Goal: Task Accomplishment & Management: Use online tool/utility

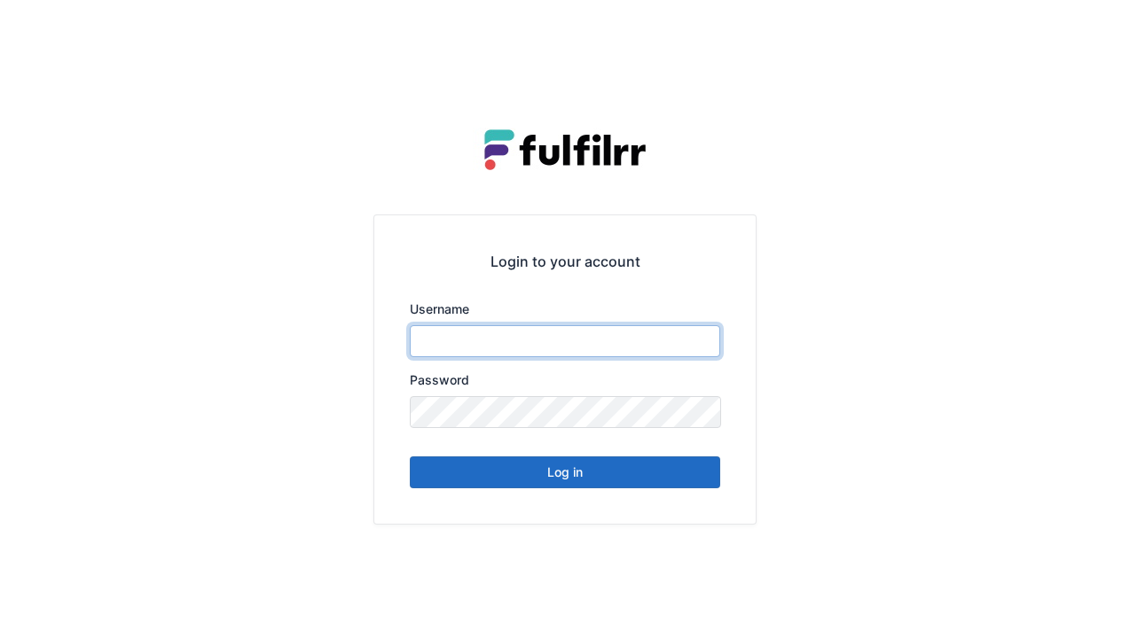
type input "******"
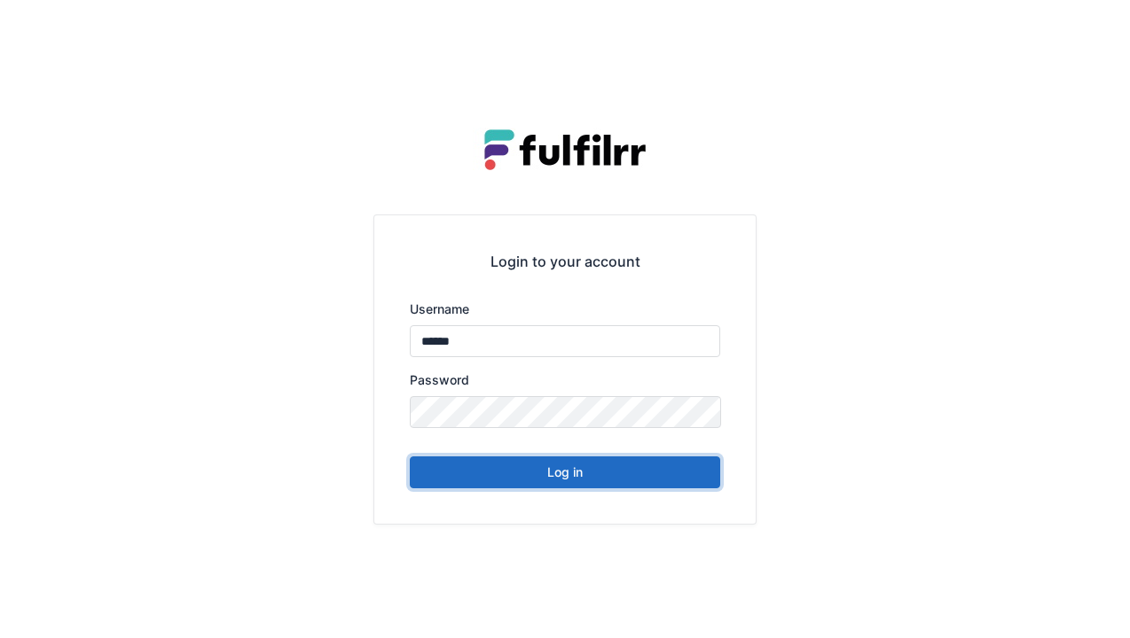
click at [607, 475] on button "Log in" at bounding box center [565, 473] width 310 height 32
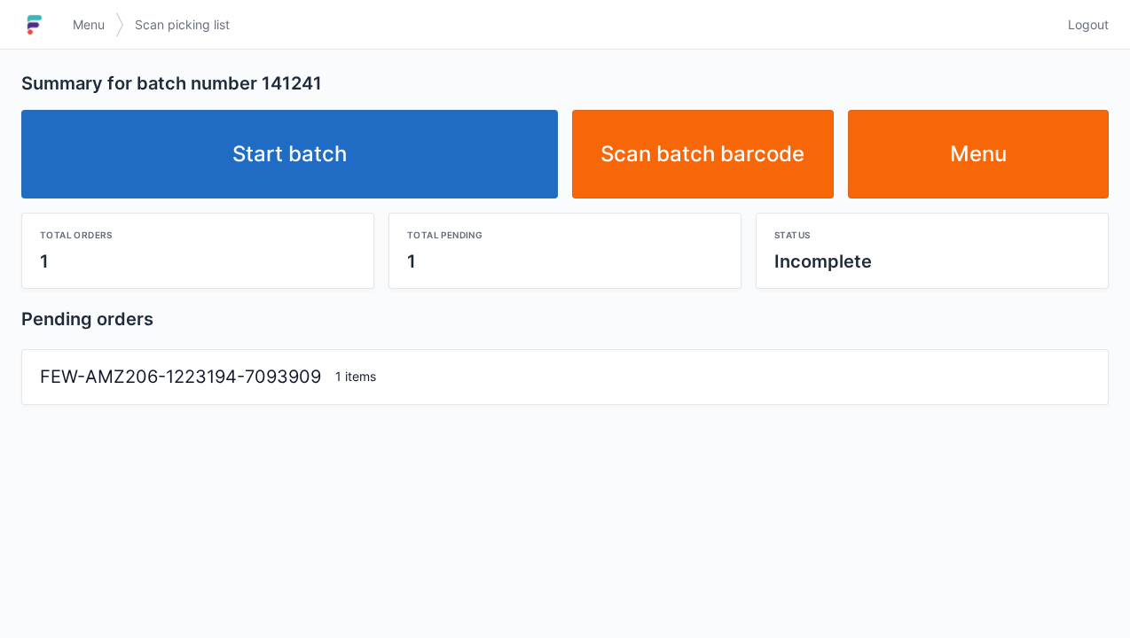
click at [420, 171] on link "Start batch" at bounding box center [289, 154] width 536 height 89
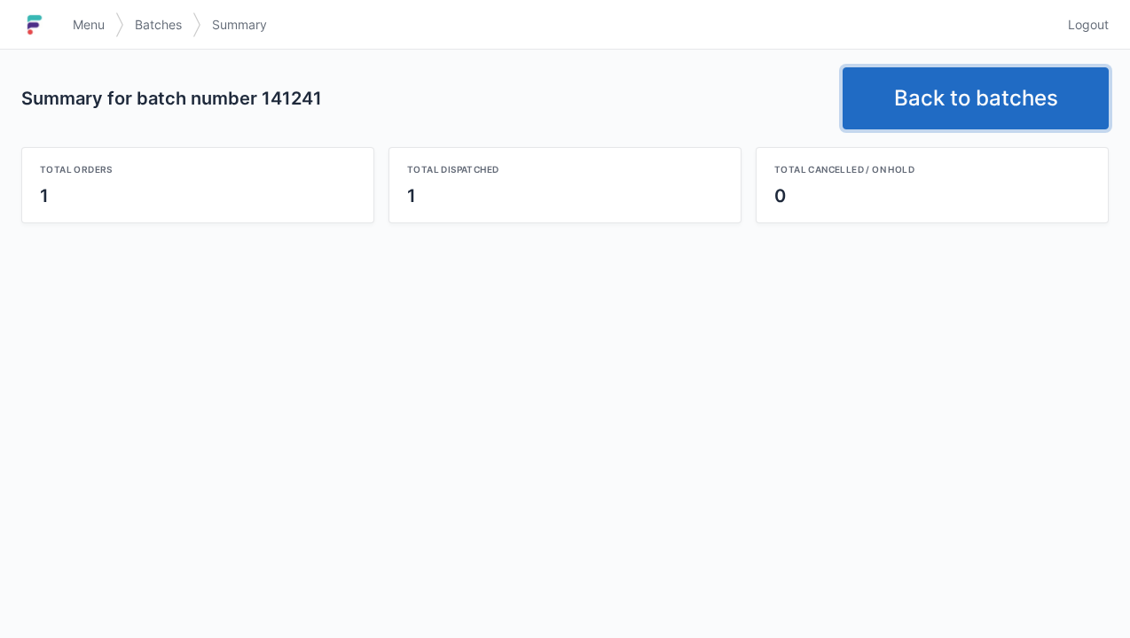
click at [957, 105] on link "Back to batches" at bounding box center [975, 98] width 266 height 62
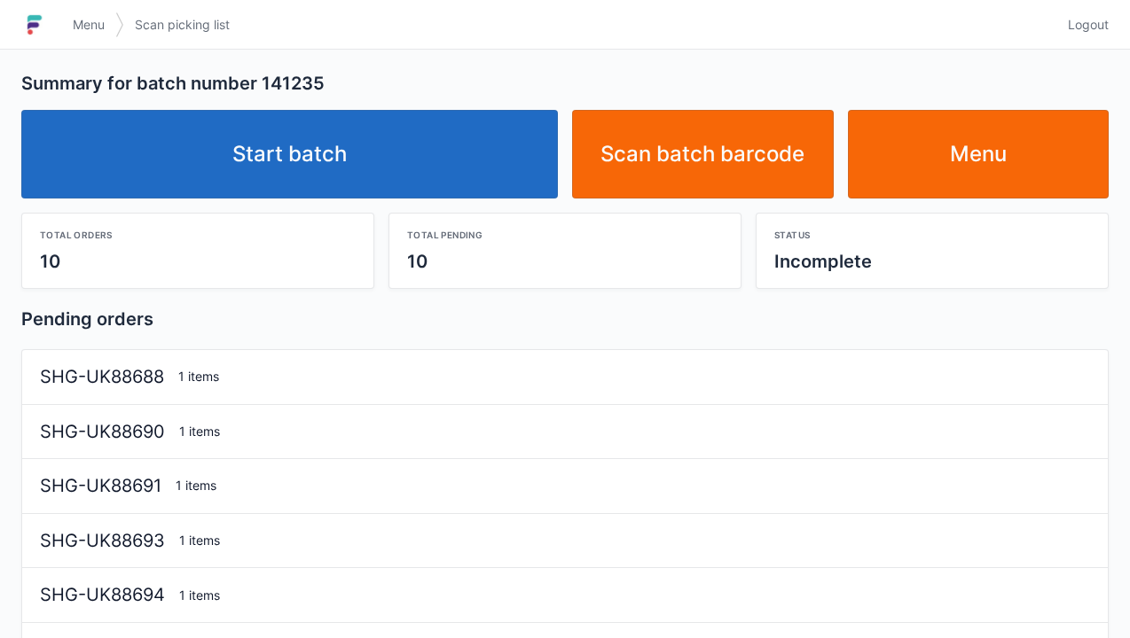
click at [445, 160] on link "Start batch" at bounding box center [289, 154] width 536 height 89
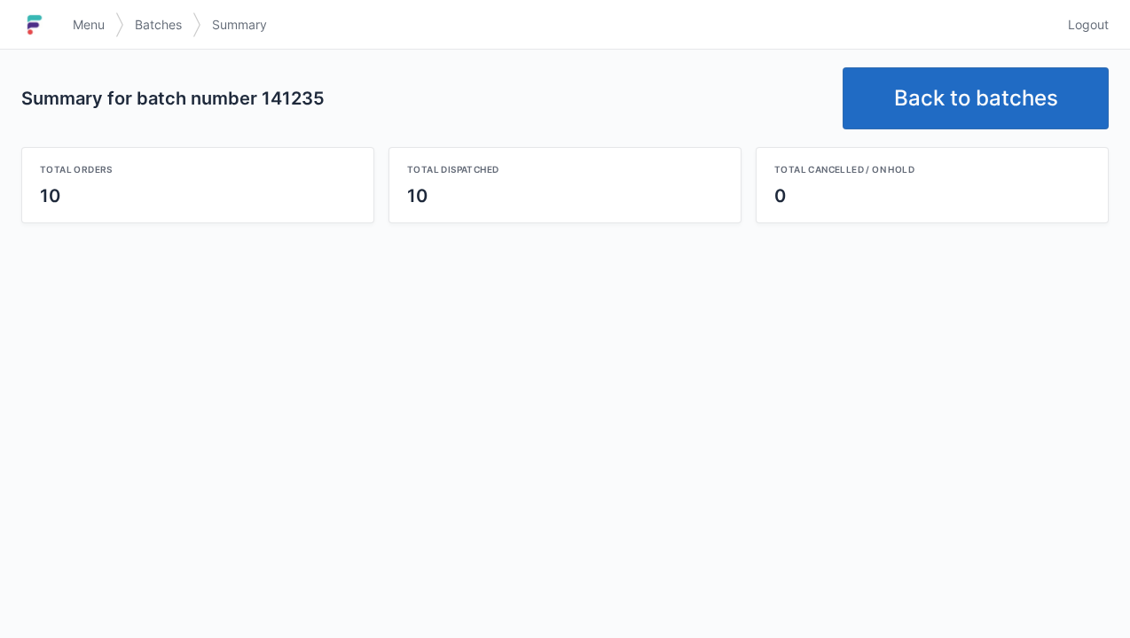
click at [80, 34] on link "Menu" at bounding box center [88, 25] width 53 height 32
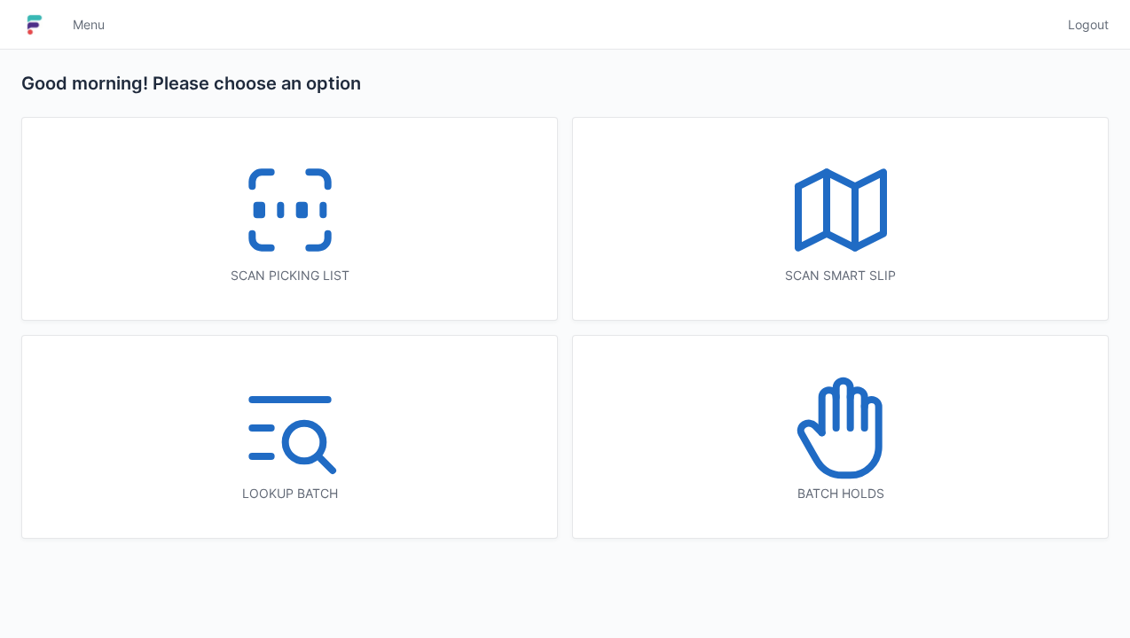
click at [869, 220] on icon at bounding box center [840, 209] width 113 height 113
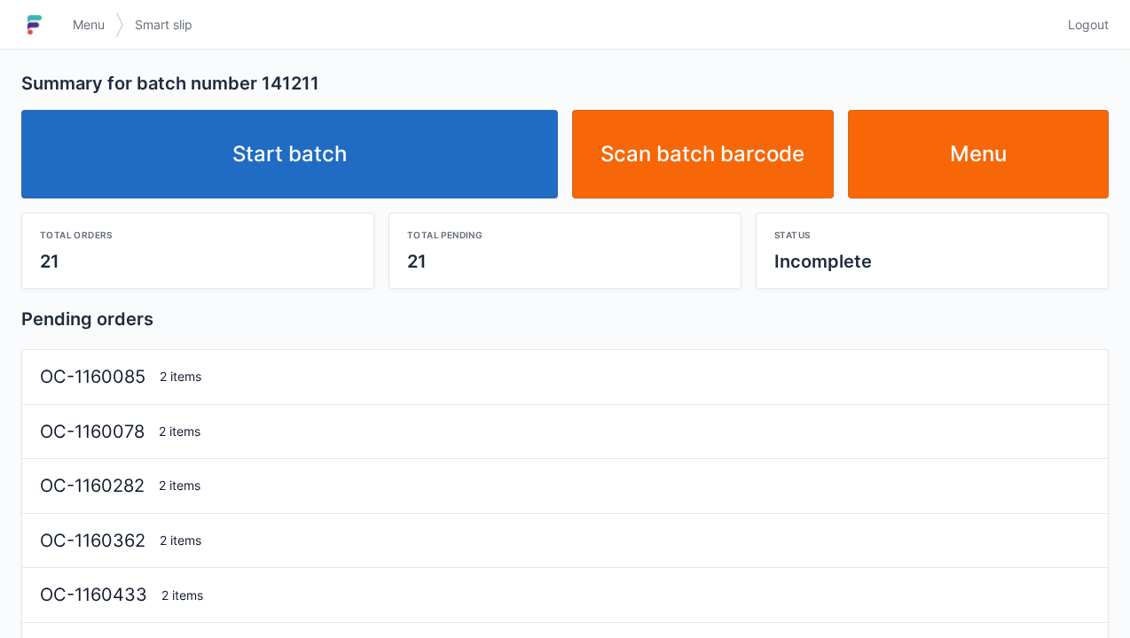
click at [448, 159] on link "Start batch" at bounding box center [289, 154] width 536 height 89
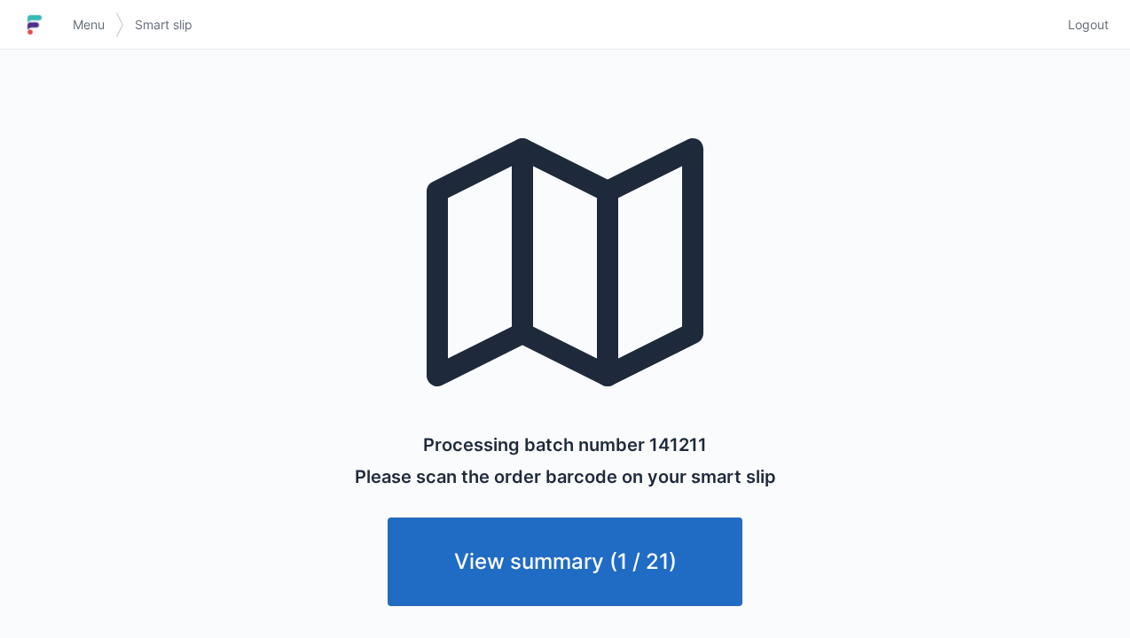
click at [92, 24] on span "Menu" at bounding box center [89, 25] width 32 height 18
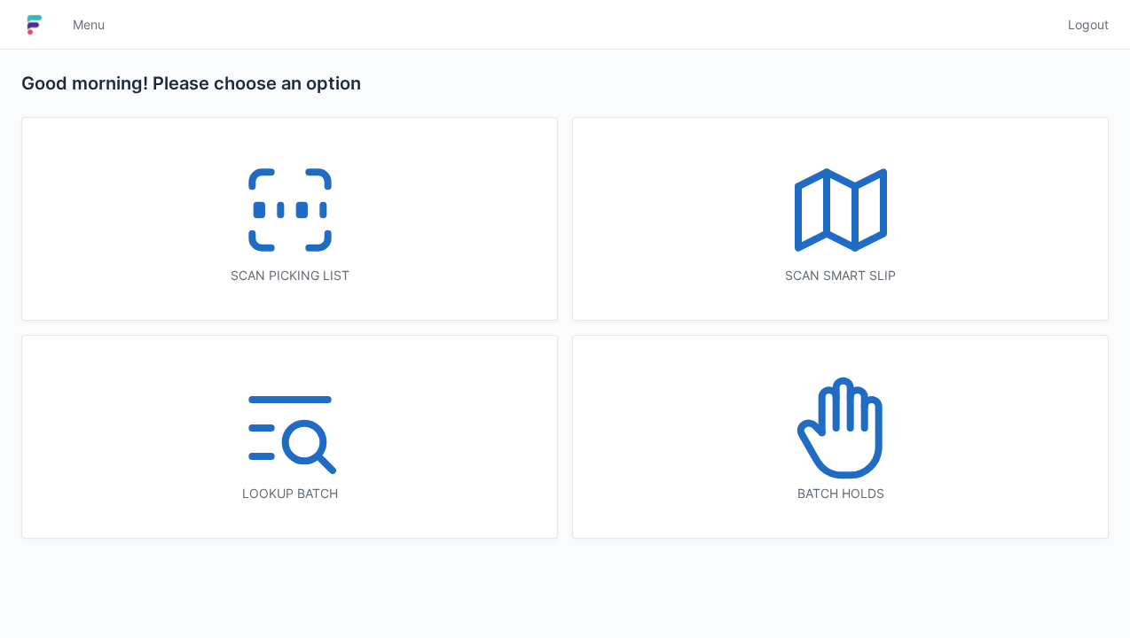
click at [241, 207] on icon at bounding box center [289, 209] width 113 height 113
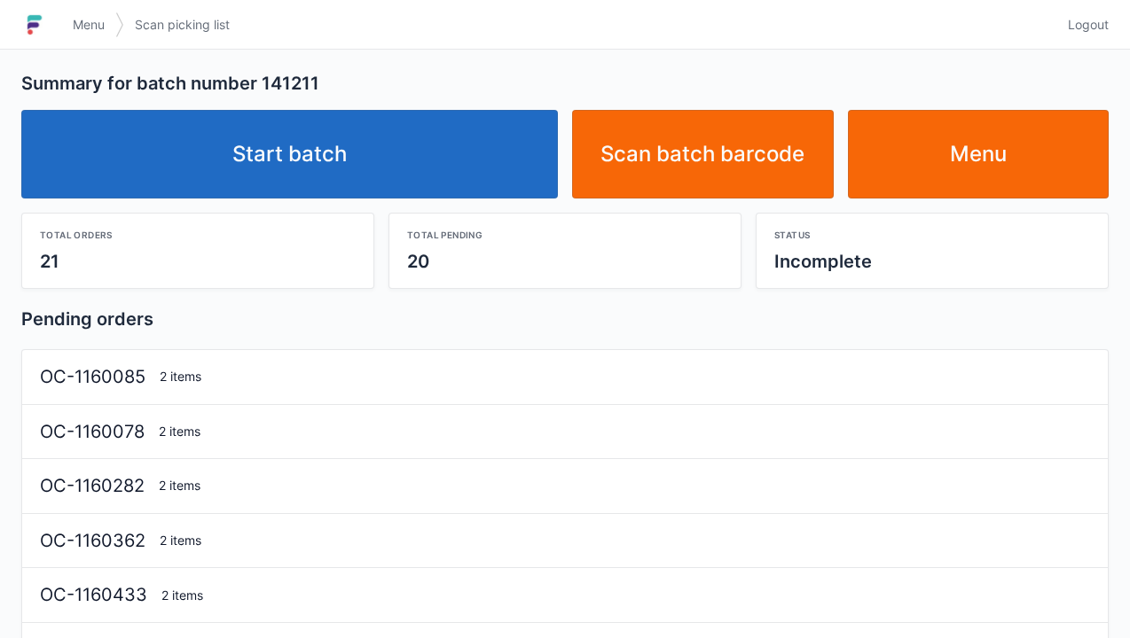
click at [421, 162] on link "Start batch" at bounding box center [289, 154] width 536 height 89
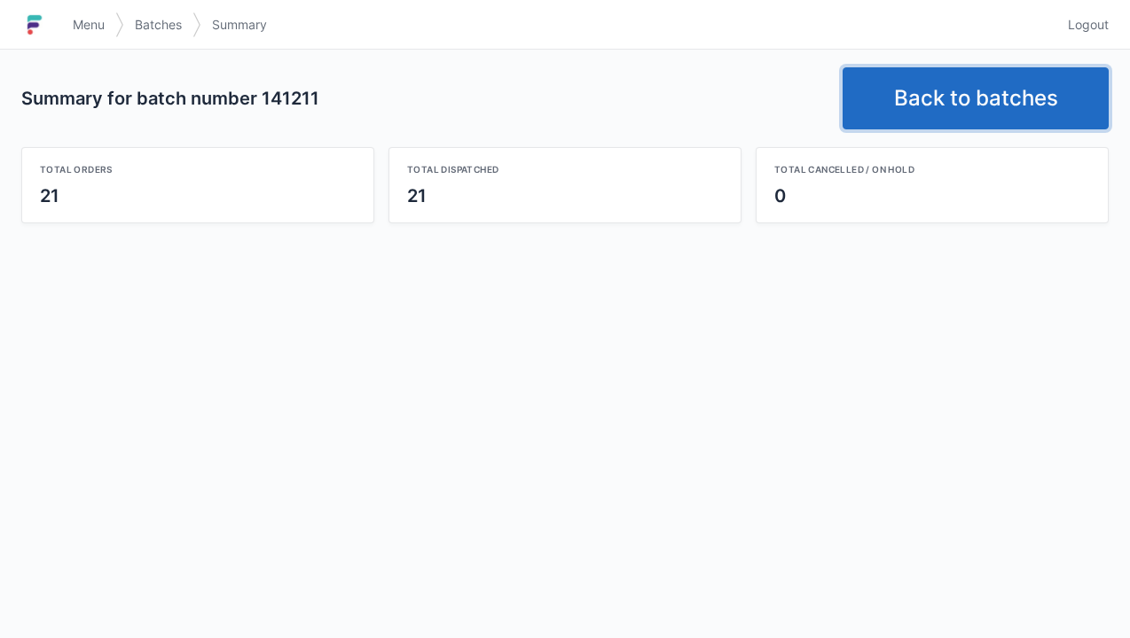
click at [982, 107] on link "Back to batches" at bounding box center [975, 98] width 266 height 62
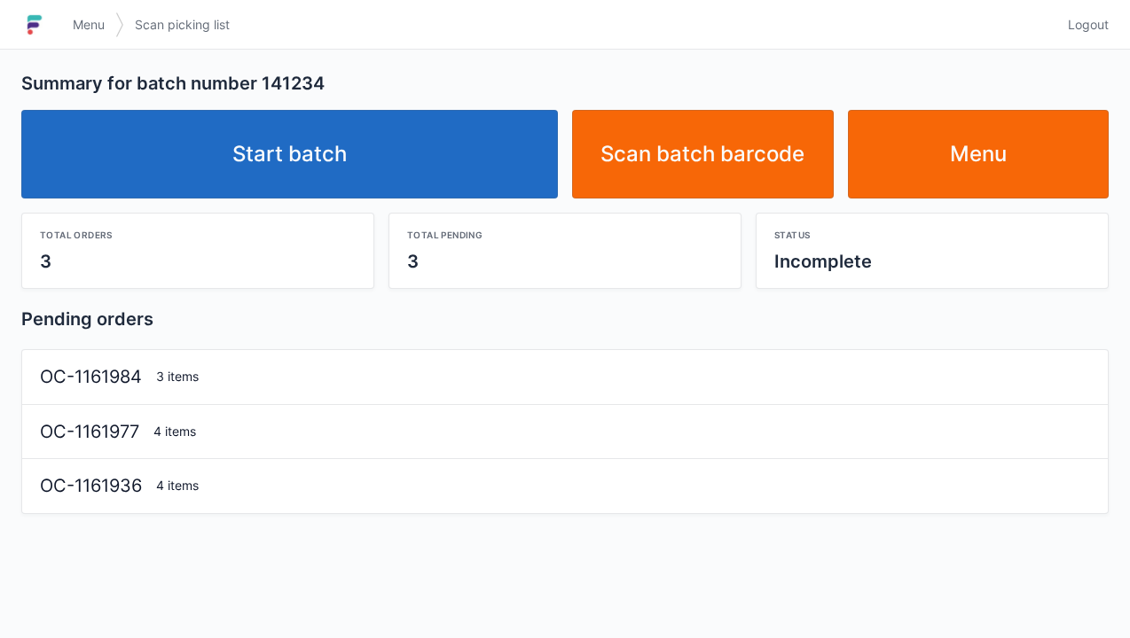
click at [449, 143] on link "Start batch" at bounding box center [289, 154] width 536 height 89
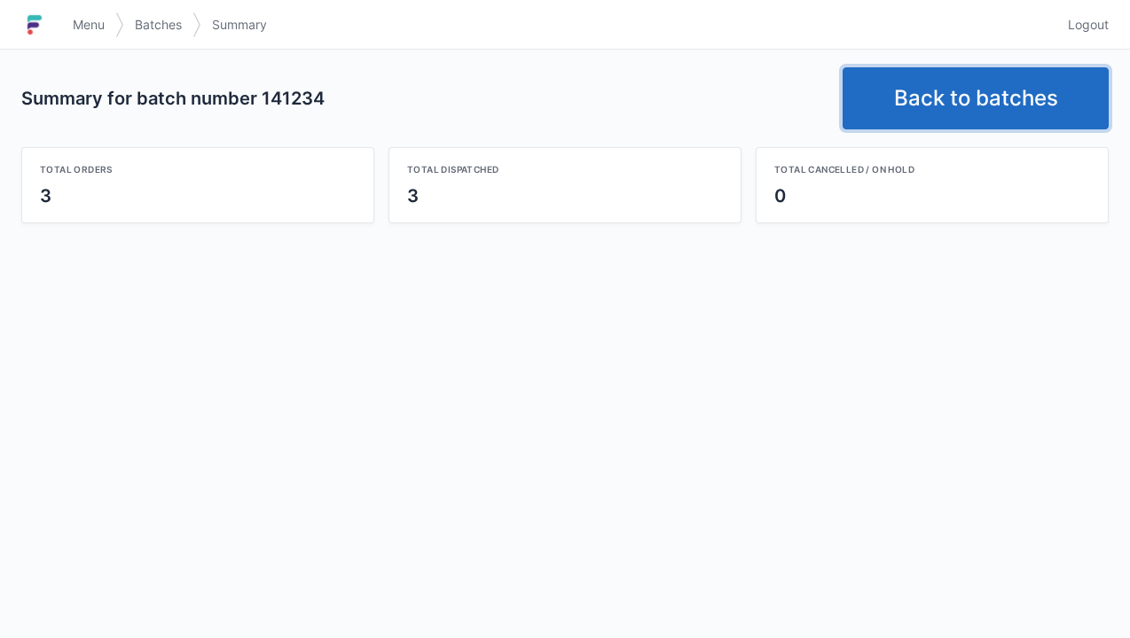
click at [975, 93] on link "Back to batches" at bounding box center [975, 98] width 266 height 62
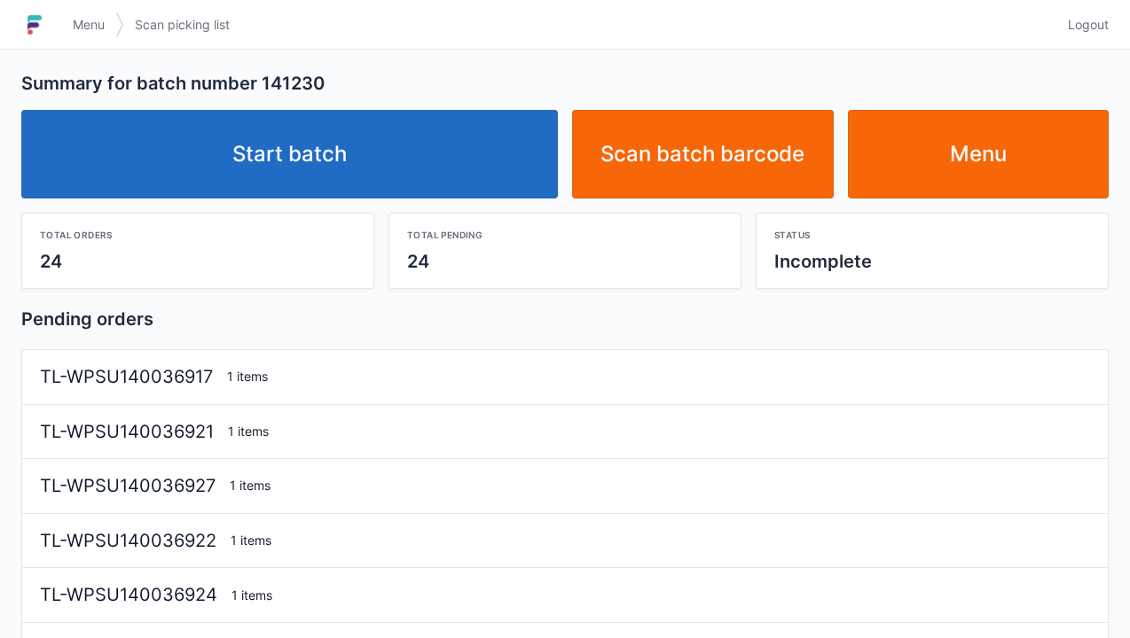
click at [403, 171] on link "Start batch" at bounding box center [289, 154] width 536 height 89
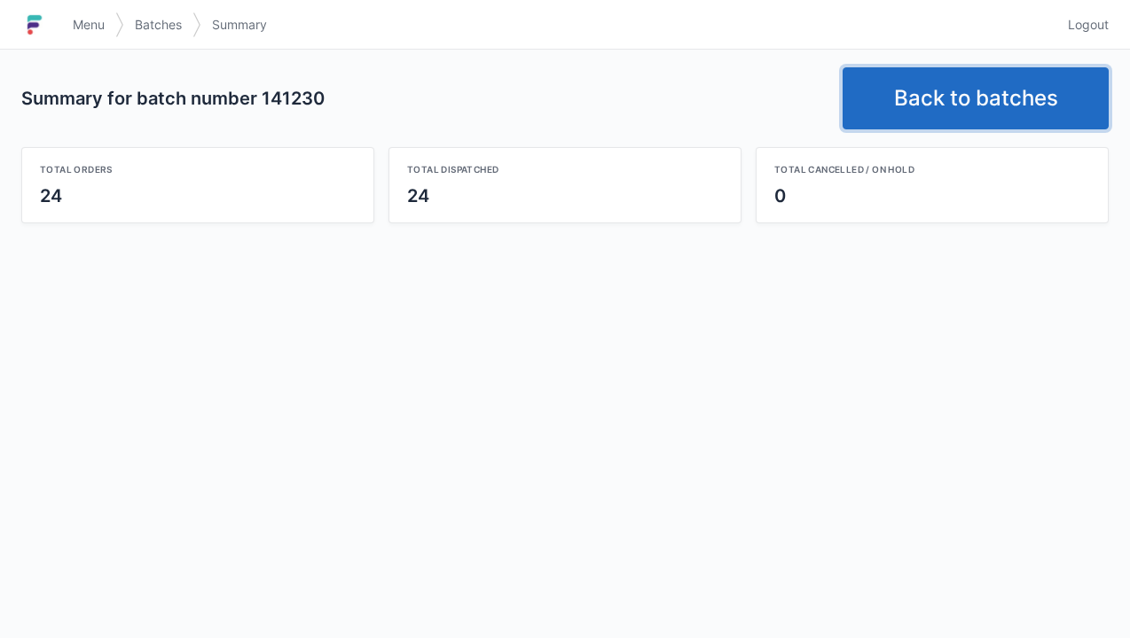
click at [973, 79] on link "Back to batches" at bounding box center [975, 98] width 266 height 62
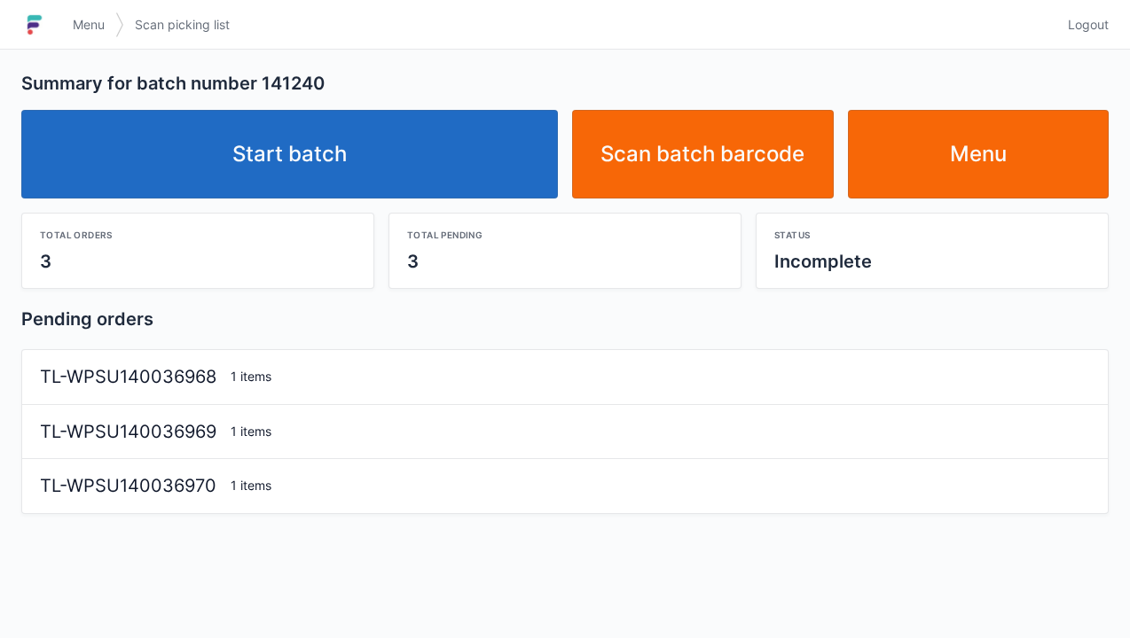
click at [434, 151] on link "Start batch" at bounding box center [289, 154] width 536 height 89
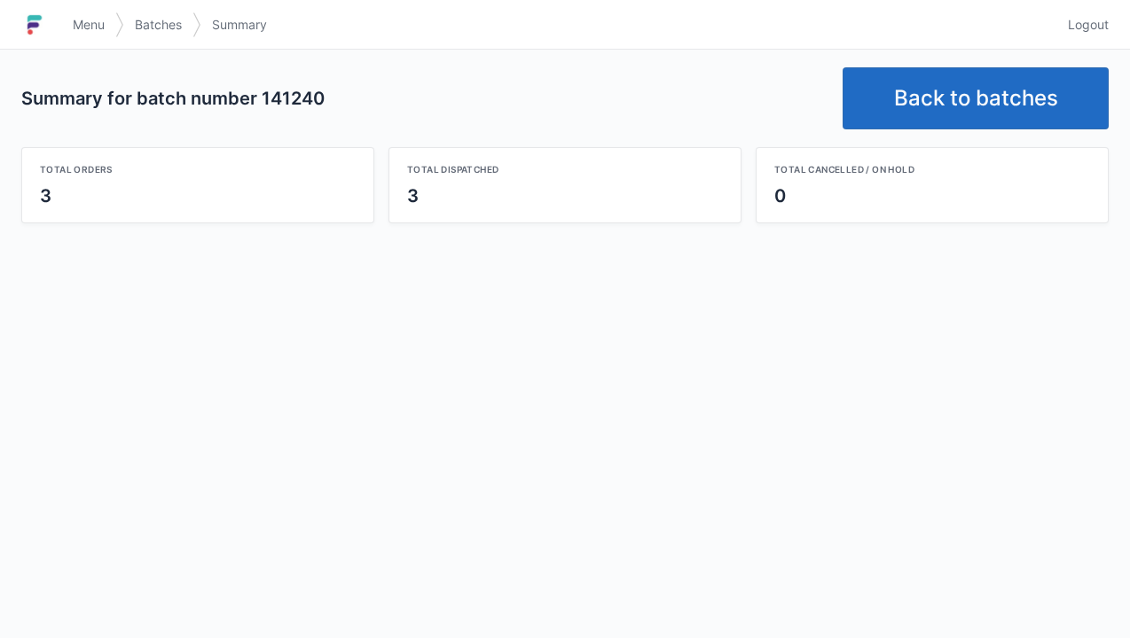
click at [925, 117] on link "Back to batches" at bounding box center [975, 98] width 266 height 62
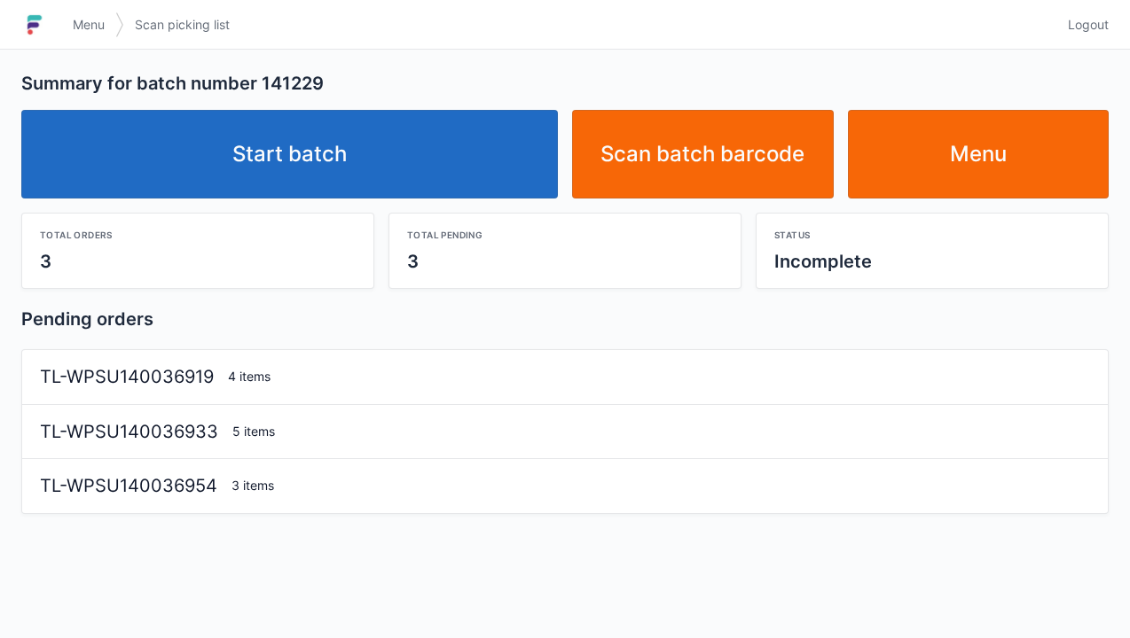
click at [435, 207] on div "Total orders 3 Total pending 3 Status Incomplete" at bounding box center [564, 244] width 1101 height 90
click at [449, 168] on link "Start batch" at bounding box center [289, 154] width 536 height 89
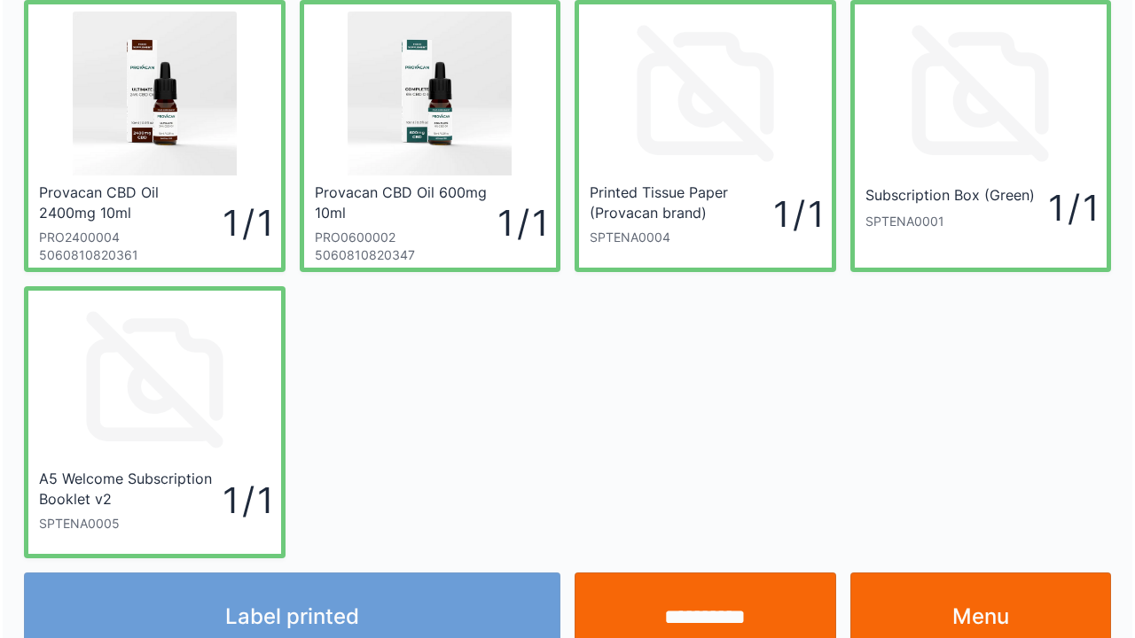
scroll to position [71, 0]
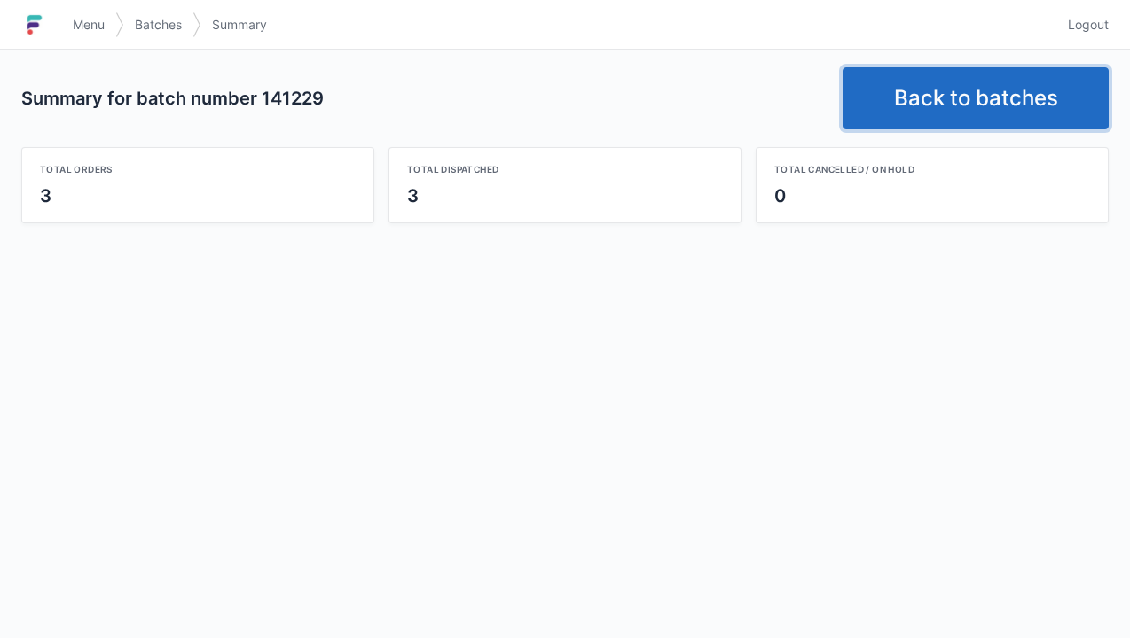
click at [927, 106] on link "Back to batches" at bounding box center [975, 98] width 266 height 62
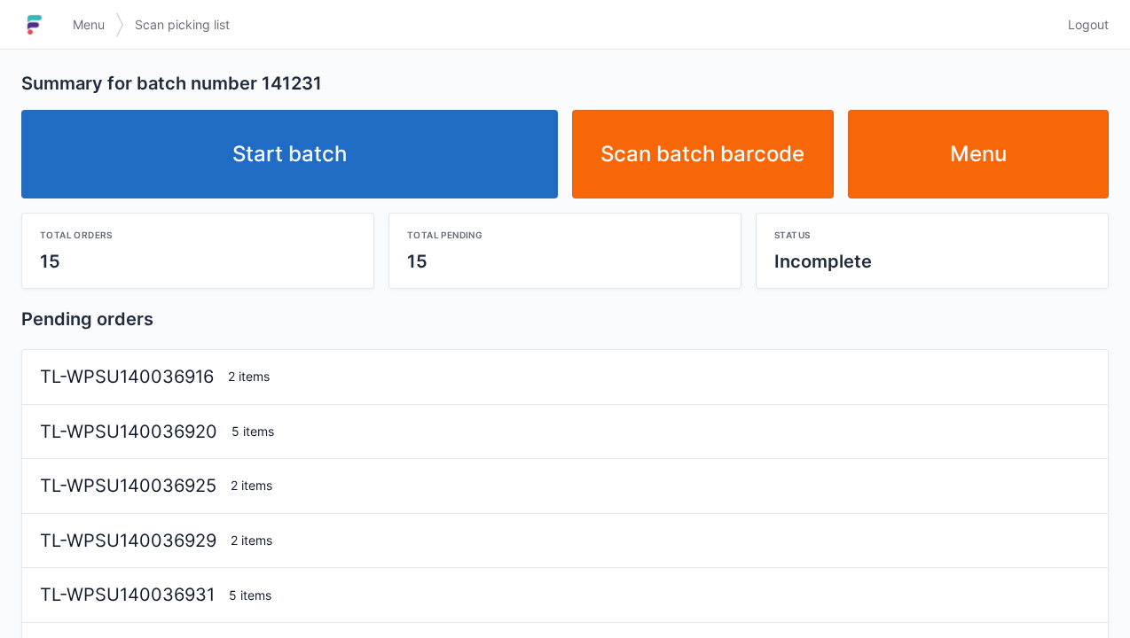
click at [399, 181] on link "Start batch" at bounding box center [289, 154] width 536 height 89
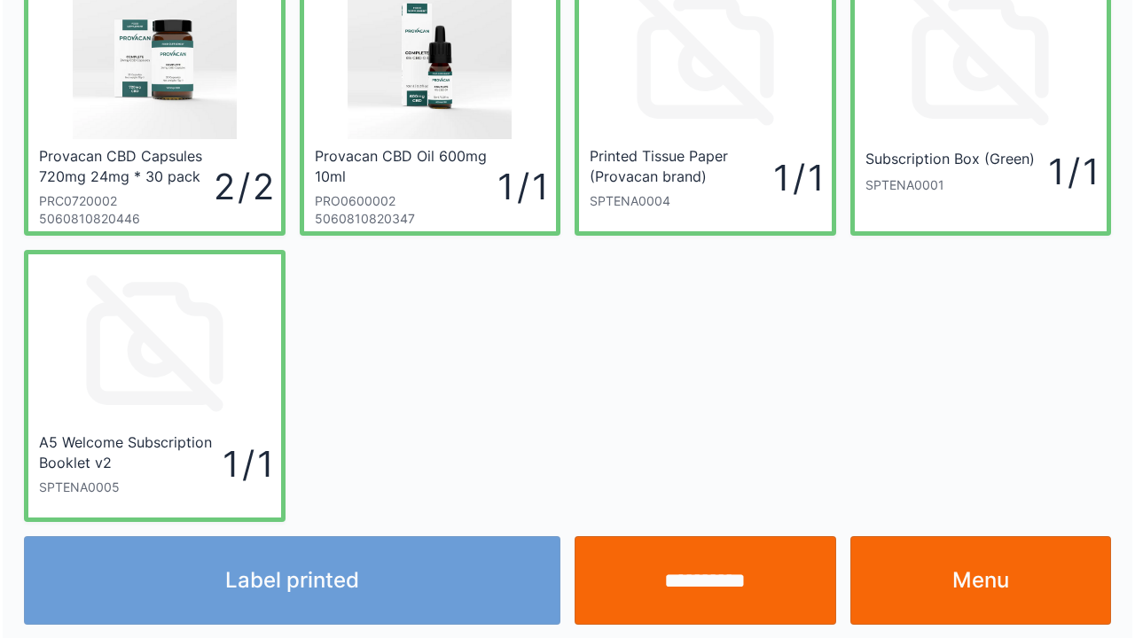
scroll to position [103, 0]
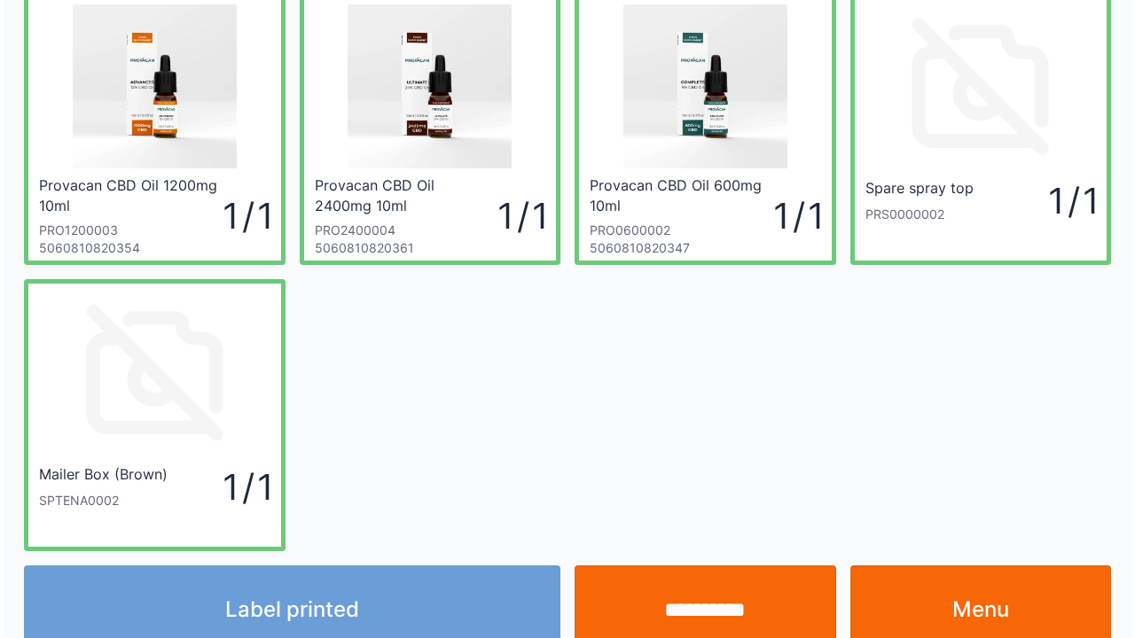
scroll to position [103, 0]
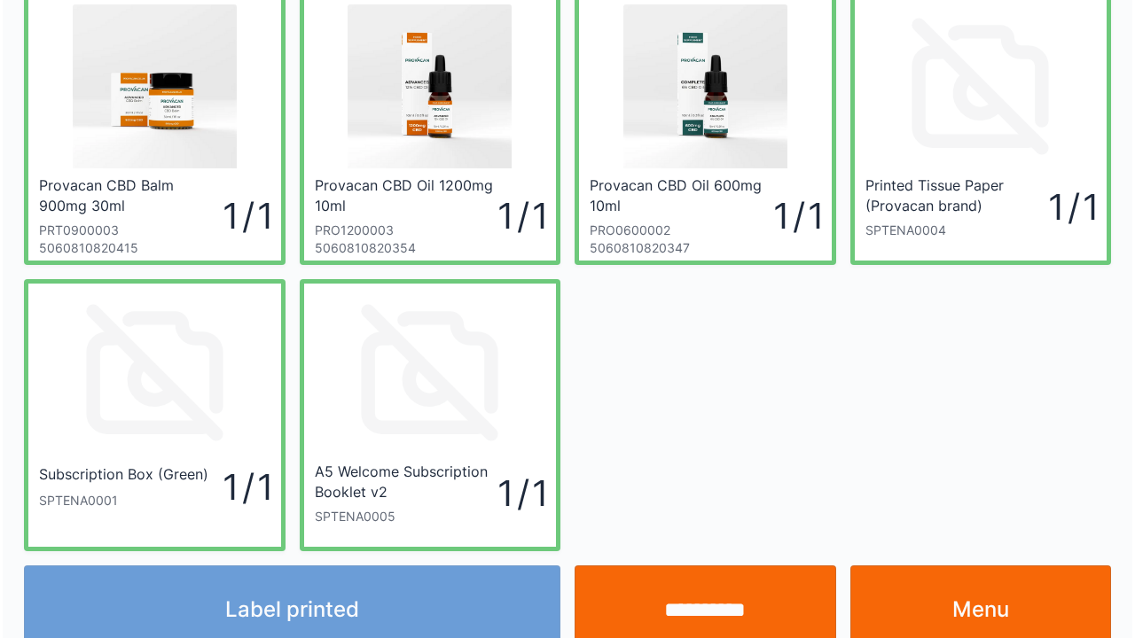
scroll to position [103, 0]
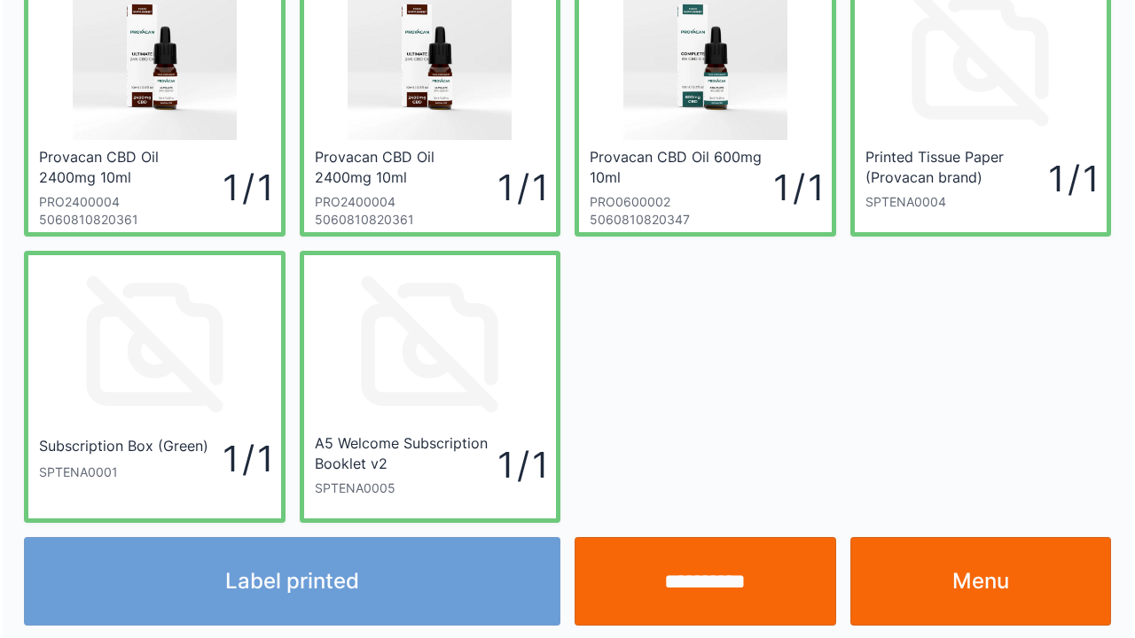
scroll to position [103, 0]
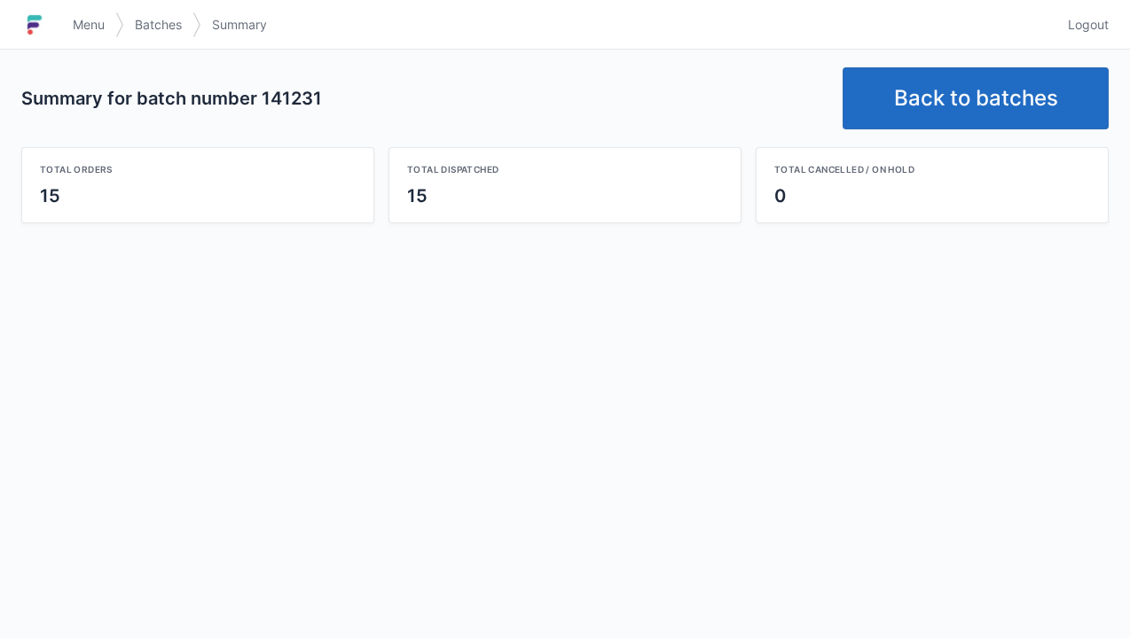
click at [981, 108] on link "Back to batches" at bounding box center [975, 98] width 266 height 62
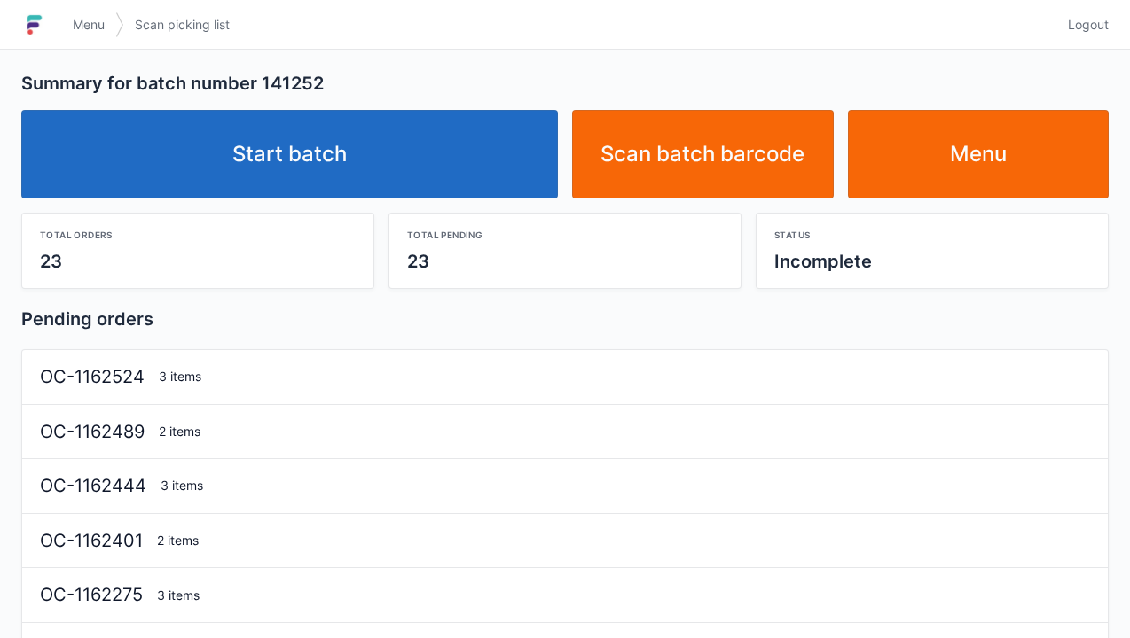
click at [440, 163] on link "Start batch" at bounding box center [289, 154] width 536 height 89
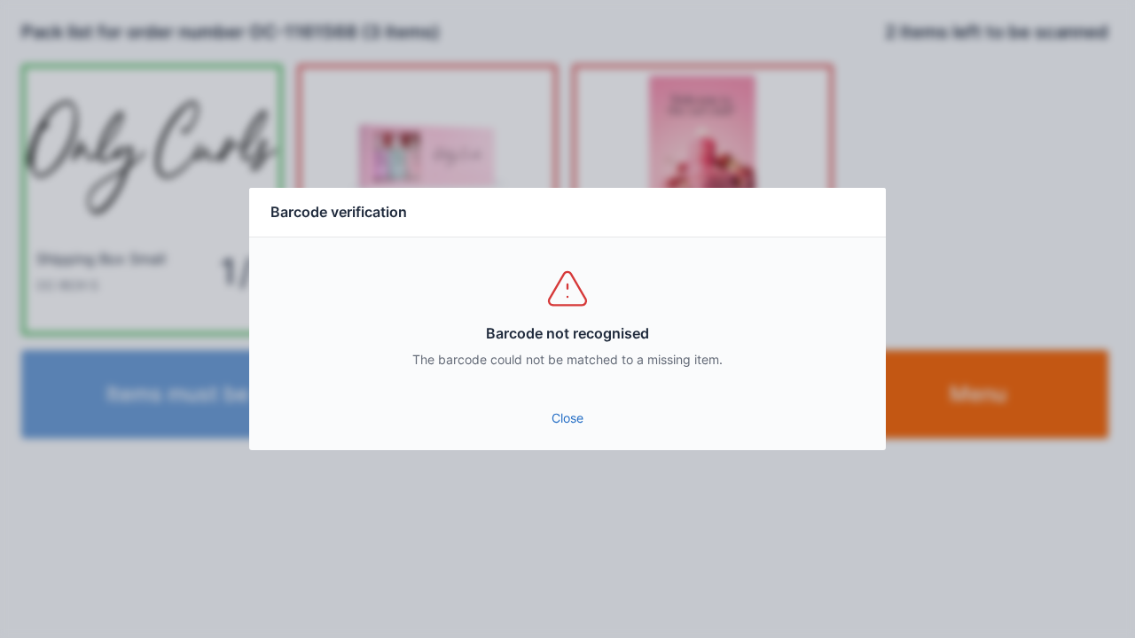
click at [567, 420] on link "Close" at bounding box center [567, 419] width 608 height 32
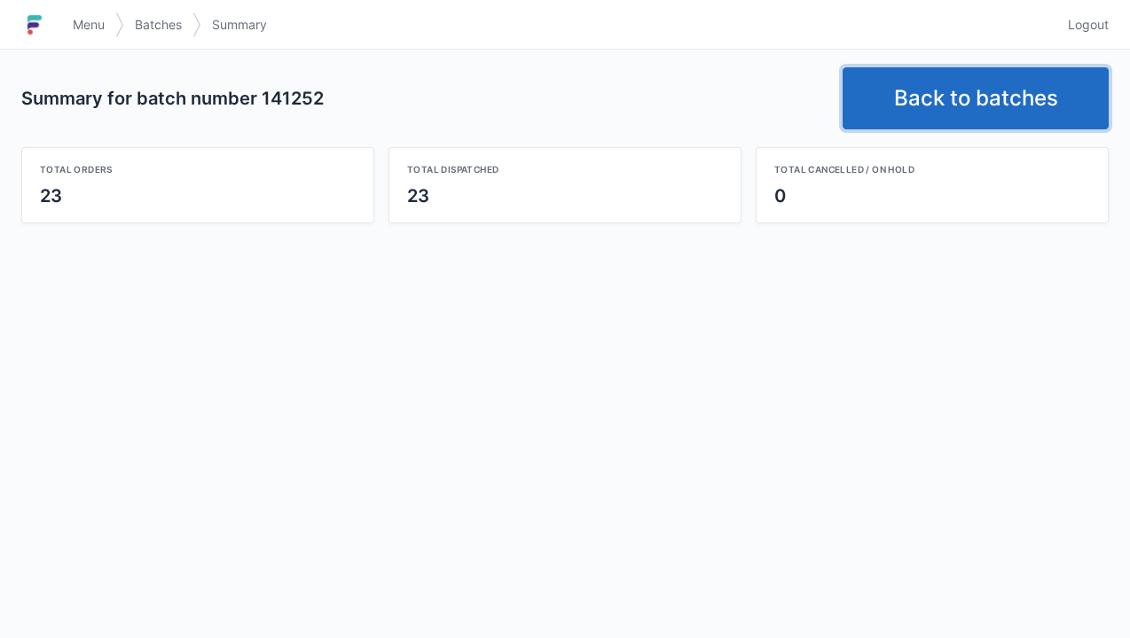
click at [966, 106] on link "Back to batches" at bounding box center [975, 98] width 266 height 62
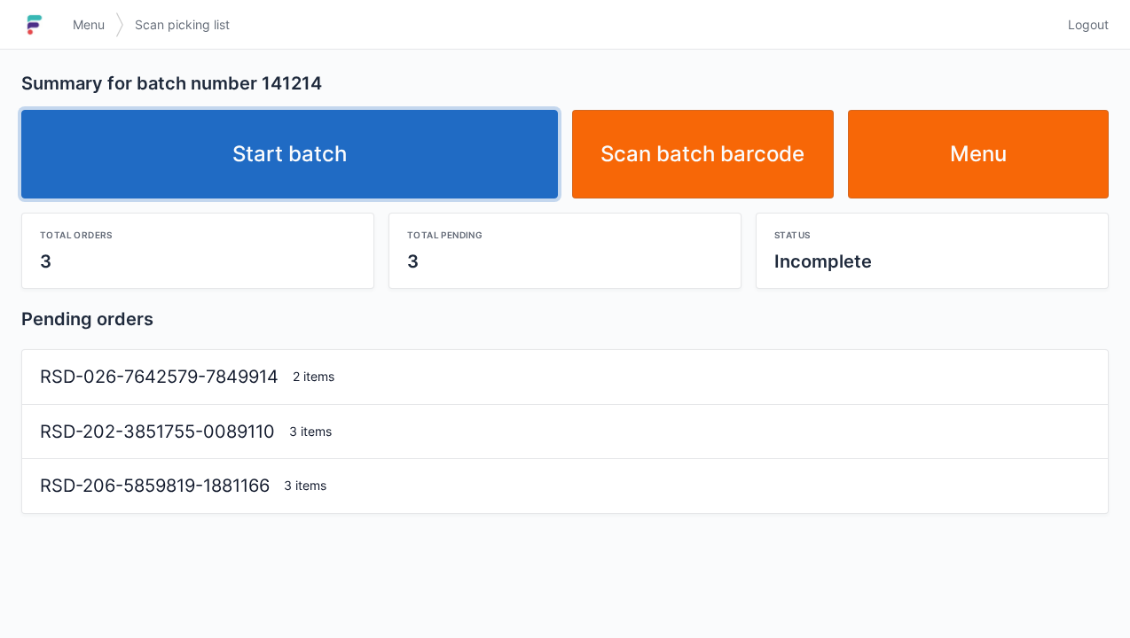
click at [426, 169] on link "Start batch" at bounding box center [289, 154] width 536 height 89
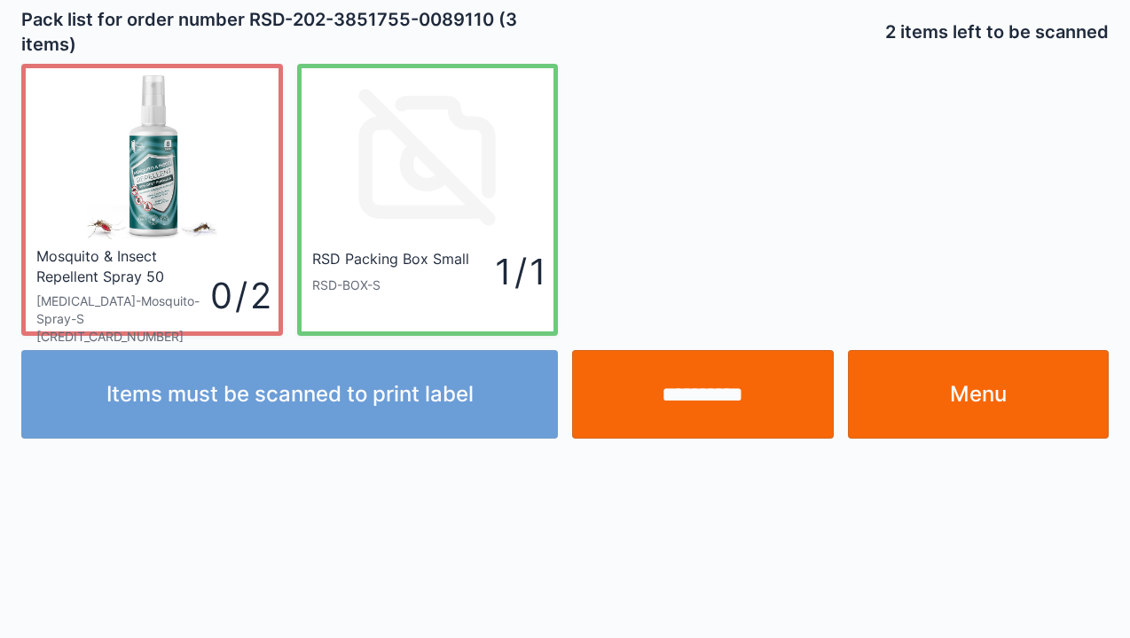
click at [719, 426] on input "**********" at bounding box center [703, 394] width 262 height 89
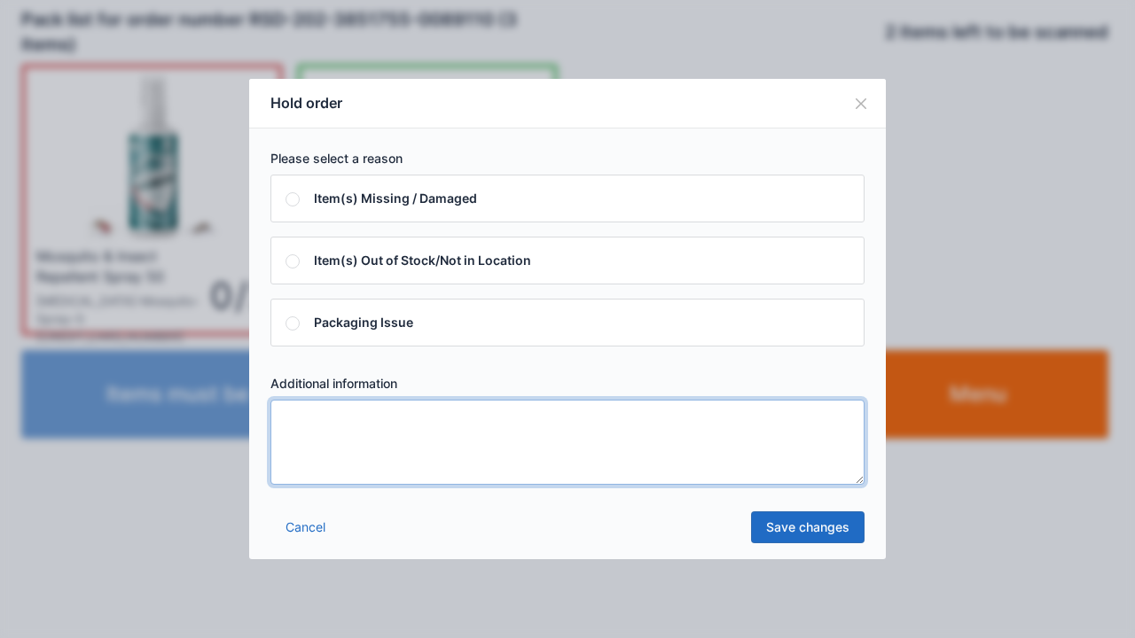
click at [457, 417] on textarea at bounding box center [567, 442] width 594 height 85
click at [482, 460] on textarea at bounding box center [567, 442] width 594 height 85
type textarea "*"
click at [794, 532] on link "Save changes" at bounding box center [807, 528] width 113 height 32
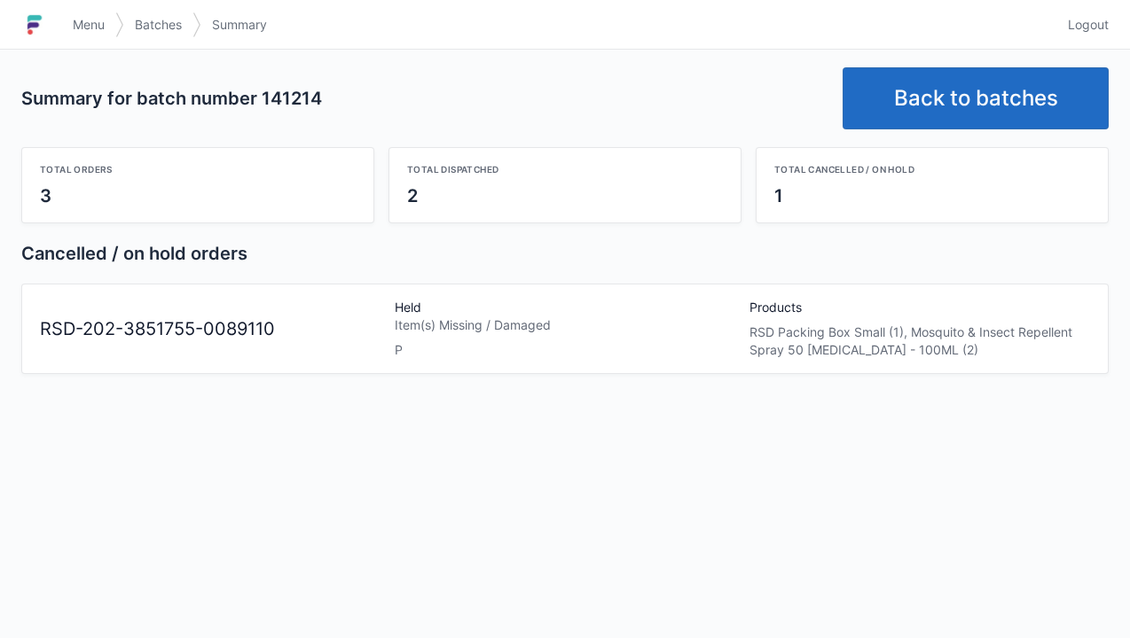
click at [954, 103] on link "Back to batches" at bounding box center [975, 98] width 266 height 62
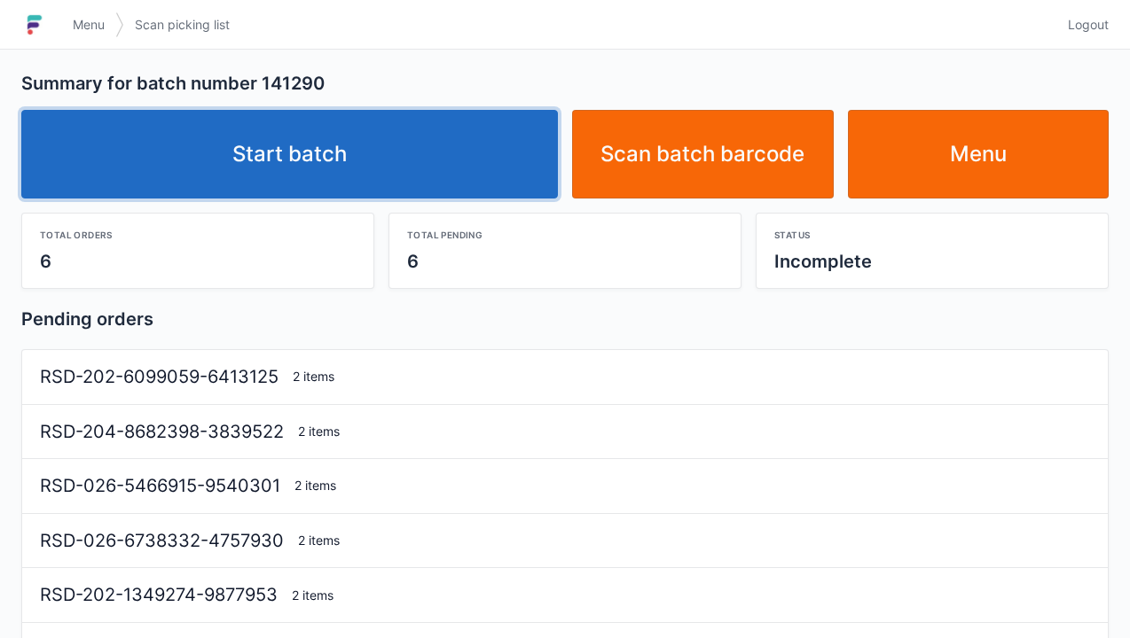
click at [379, 145] on link "Start batch" at bounding box center [289, 154] width 536 height 89
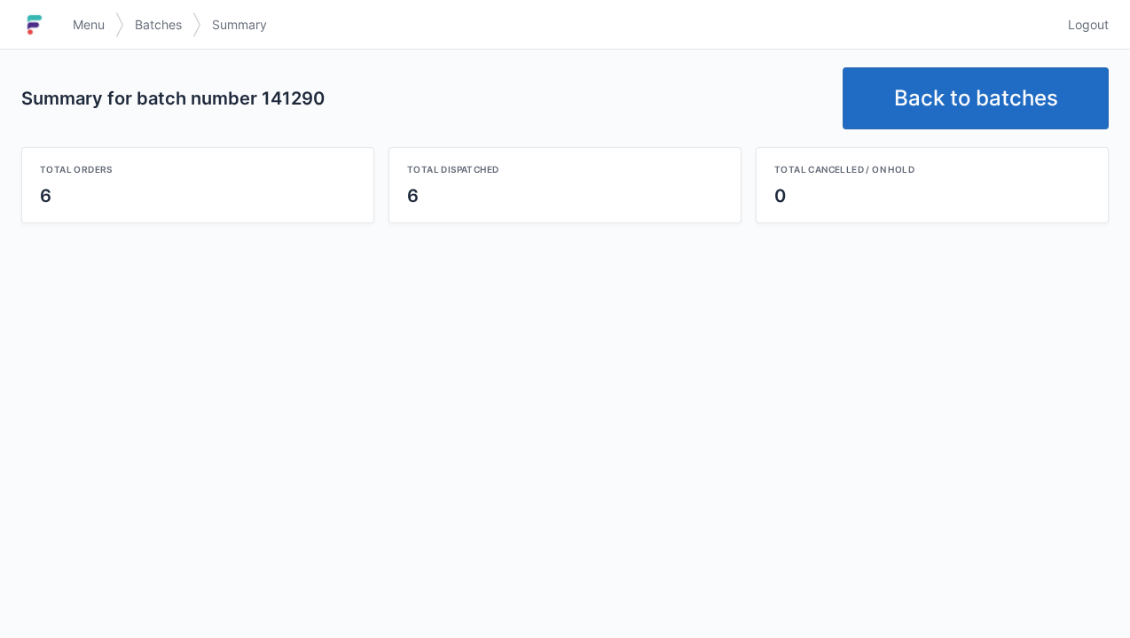
click at [1000, 113] on link "Back to batches" at bounding box center [975, 98] width 266 height 62
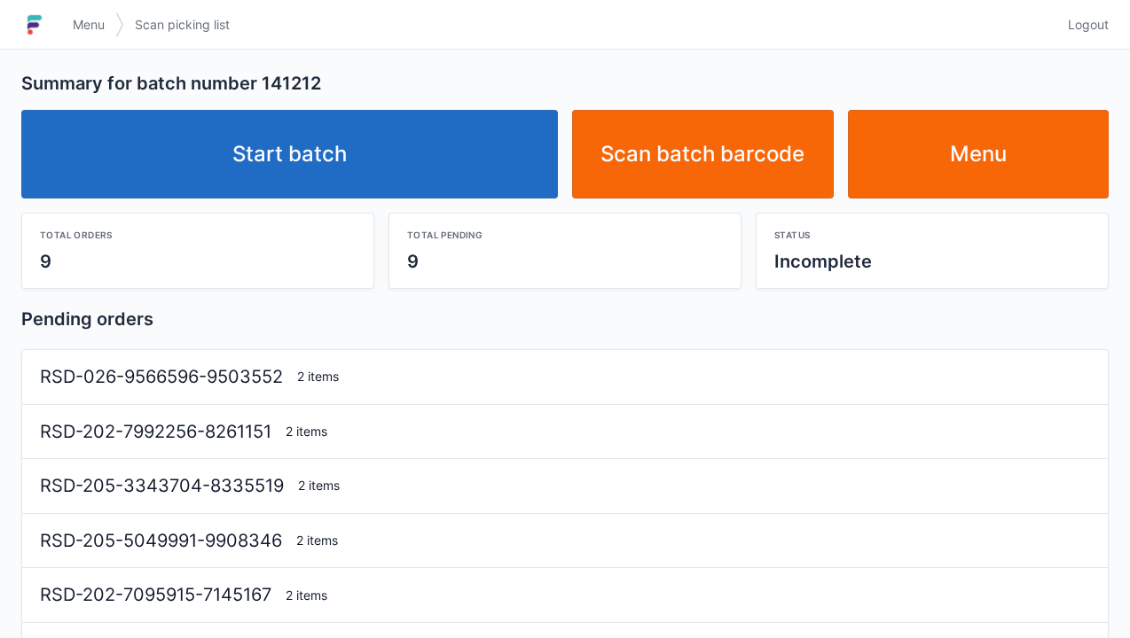
click at [395, 169] on link "Start batch" at bounding box center [289, 154] width 536 height 89
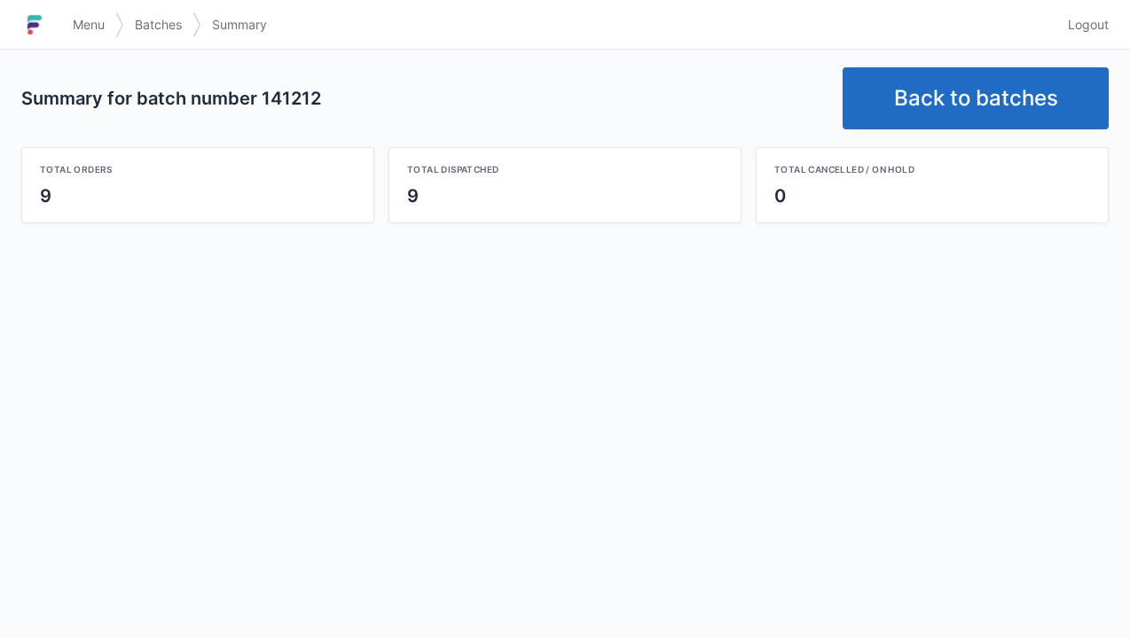
click at [973, 93] on link "Back to batches" at bounding box center [975, 98] width 266 height 62
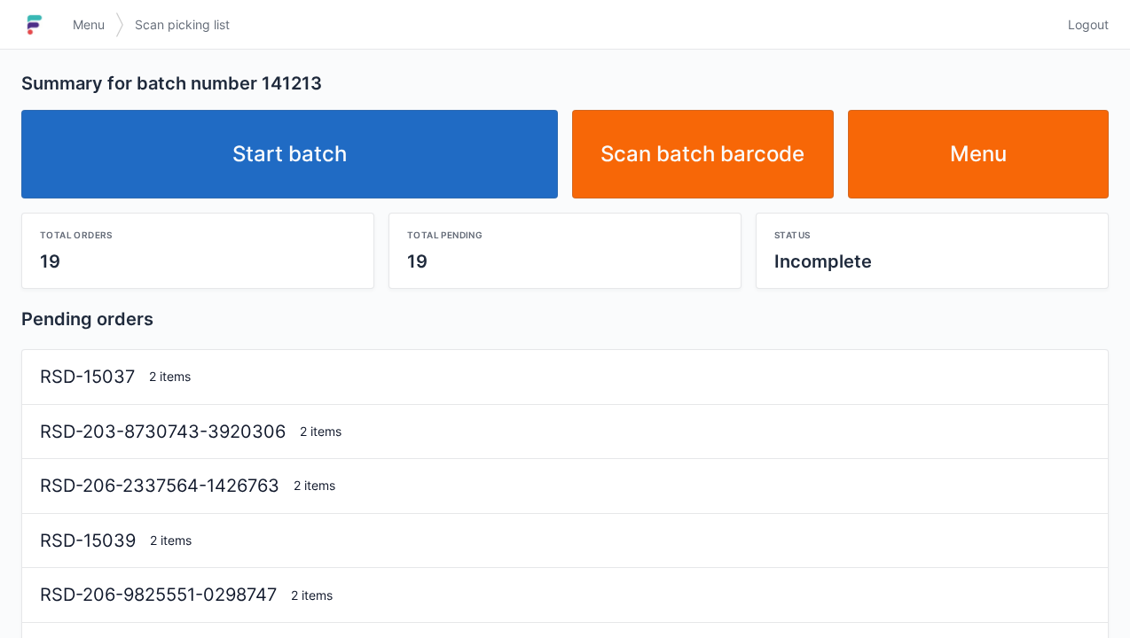
click at [455, 194] on link "Start batch" at bounding box center [289, 154] width 536 height 89
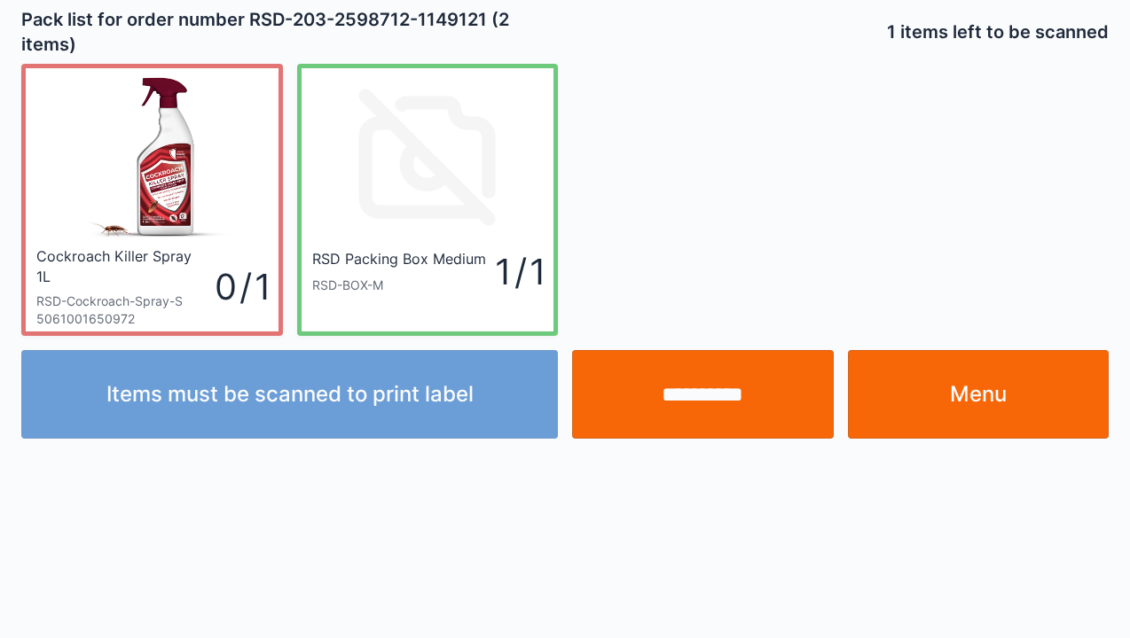
click at [679, 410] on input "**********" at bounding box center [703, 394] width 262 height 89
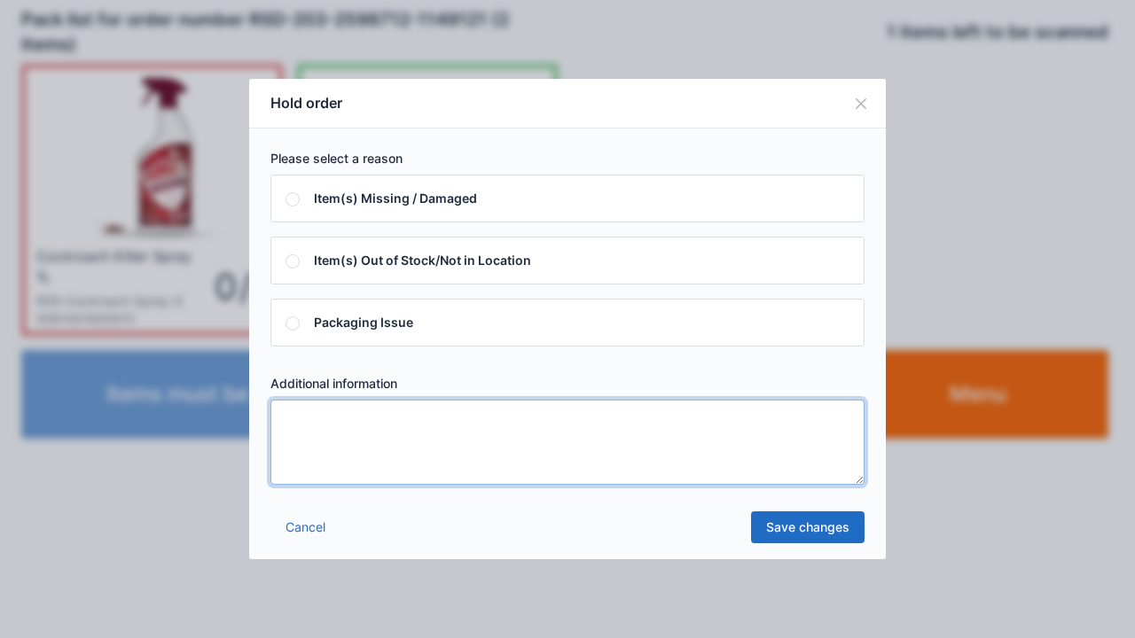
click at [355, 420] on textarea at bounding box center [567, 442] width 594 height 85
type textarea "*"
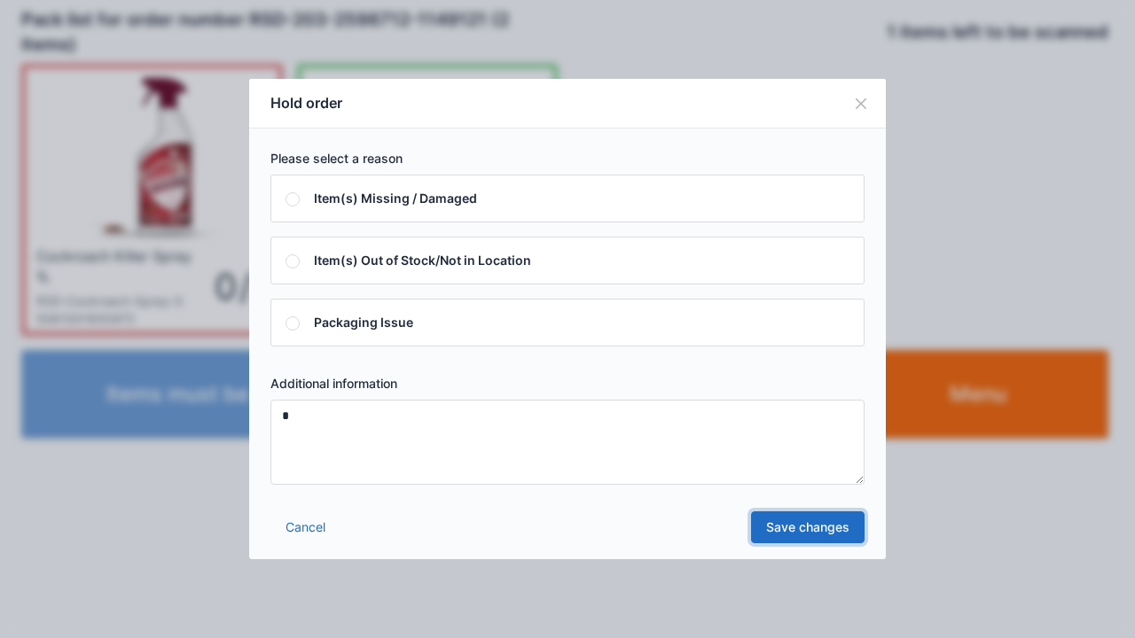
click at [825, 541] on link "Save changes" at bounding box center [807, 528] width 113 height 32
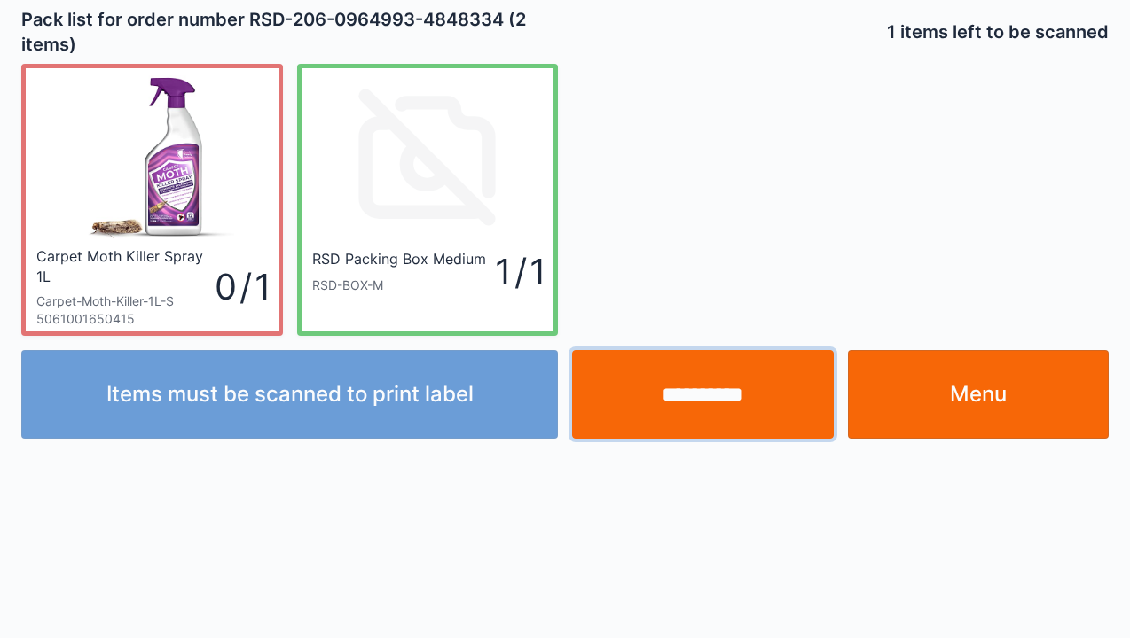
click at [695, 388] on input "**********" at bounding box center [703, 394] width 262 height 89
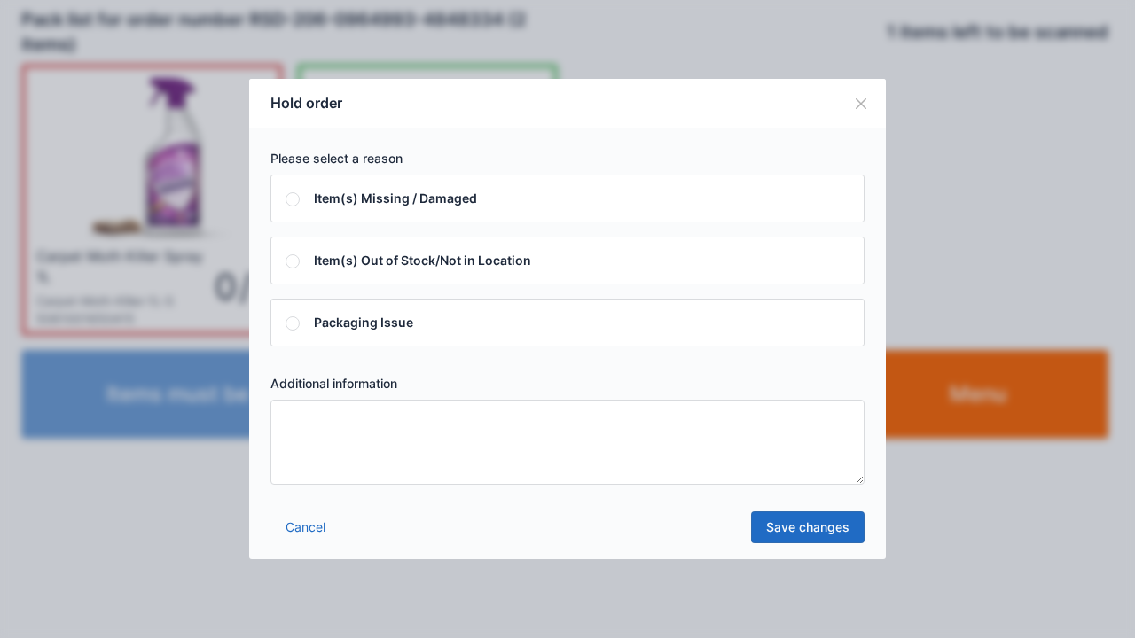
click at [597, 473] on textarea at bounding box center [567, 442] width 594 height 85
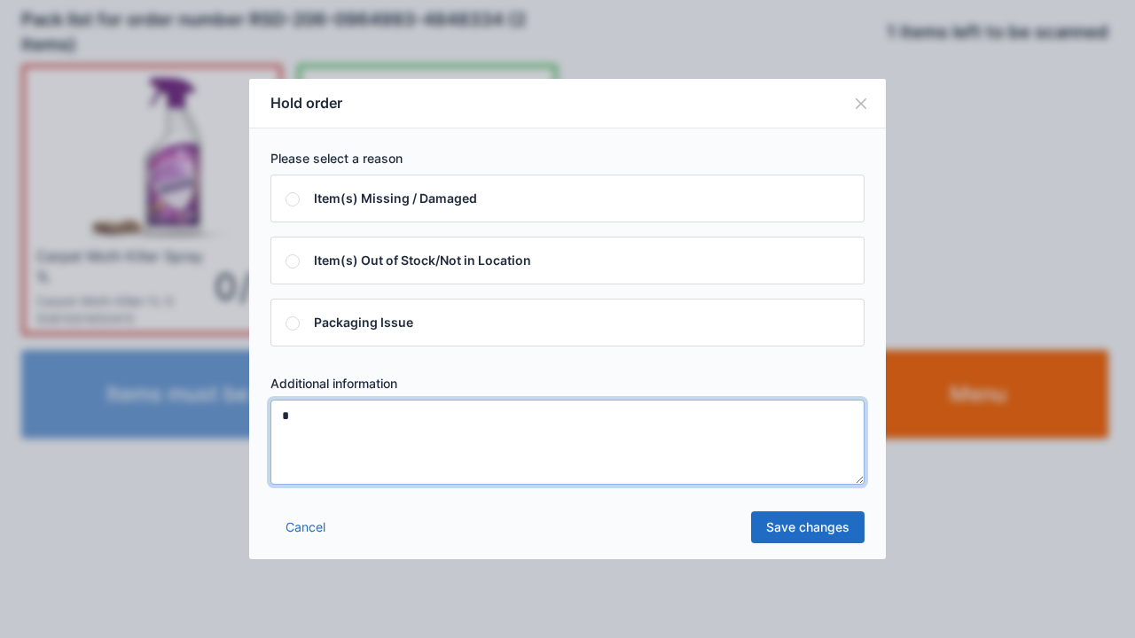
type textarea "*"
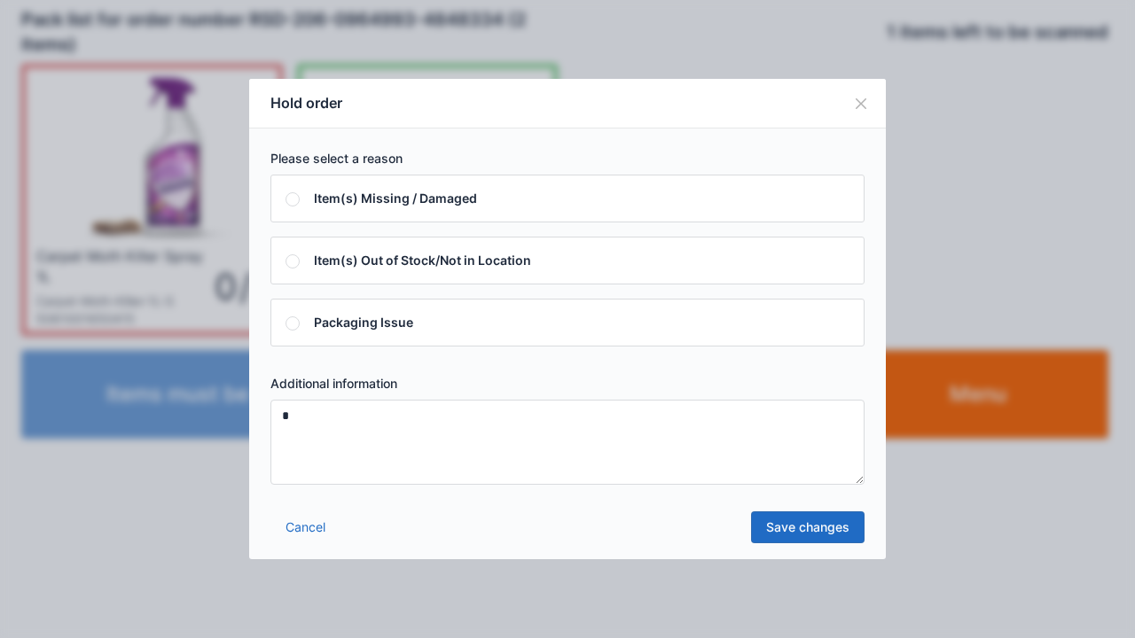
click at [809, 528] on link "Save changes" at bounding box center [807, 528] width 113 height 32
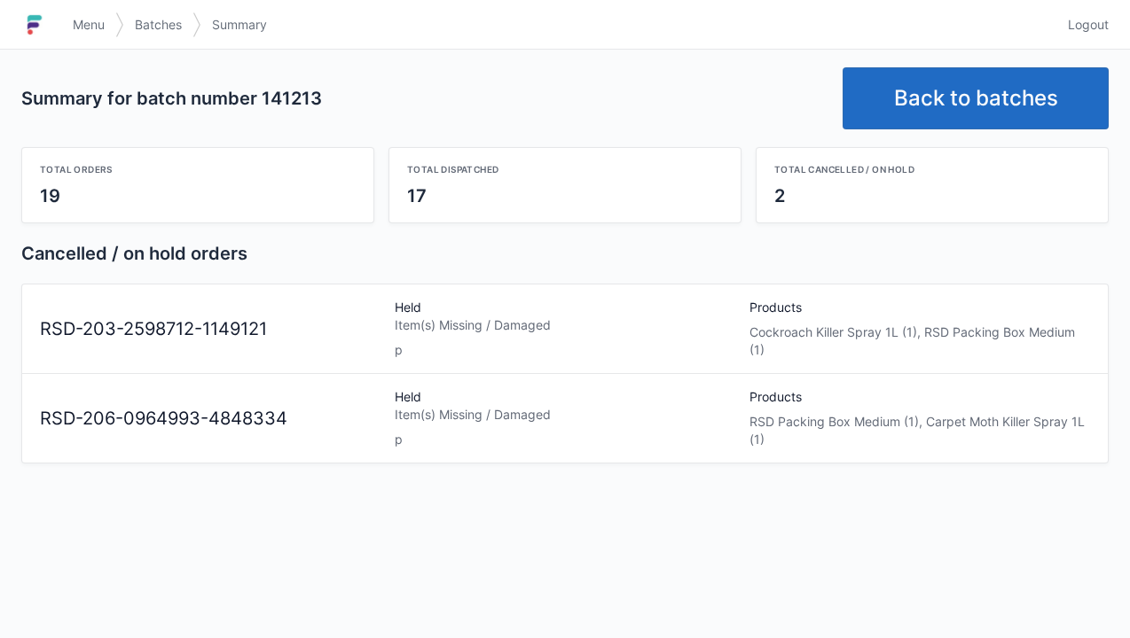
click at [72, 10] on link "Menu" at bounding box center [88, 25] width 53 height 32
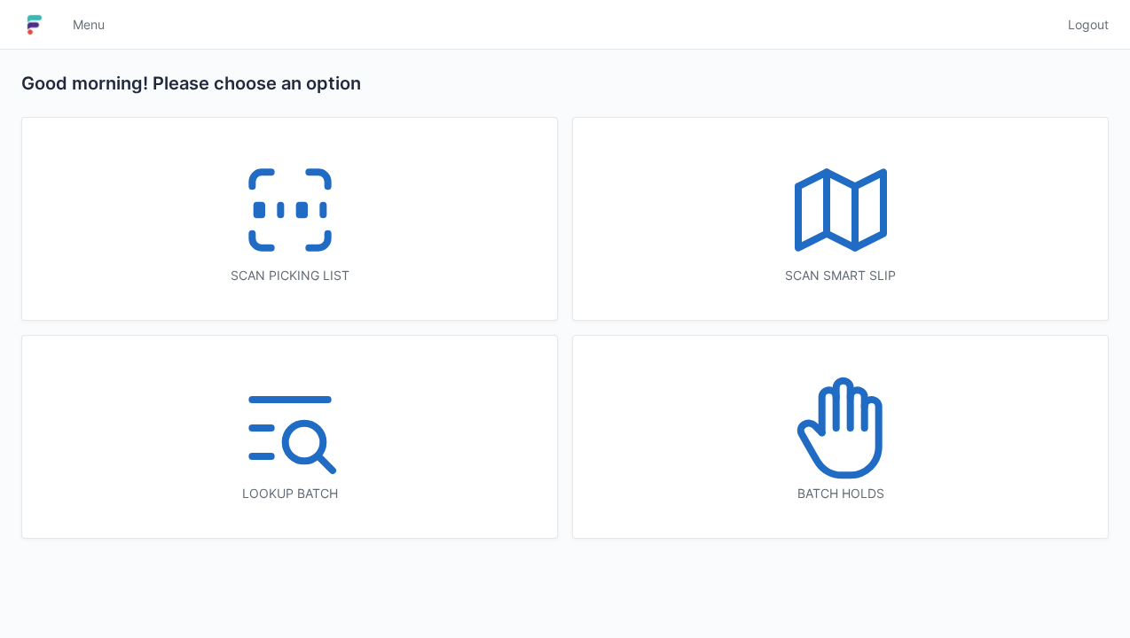
click at [848, 440] on icon at bounding box center [840, 427] width 113 height 113
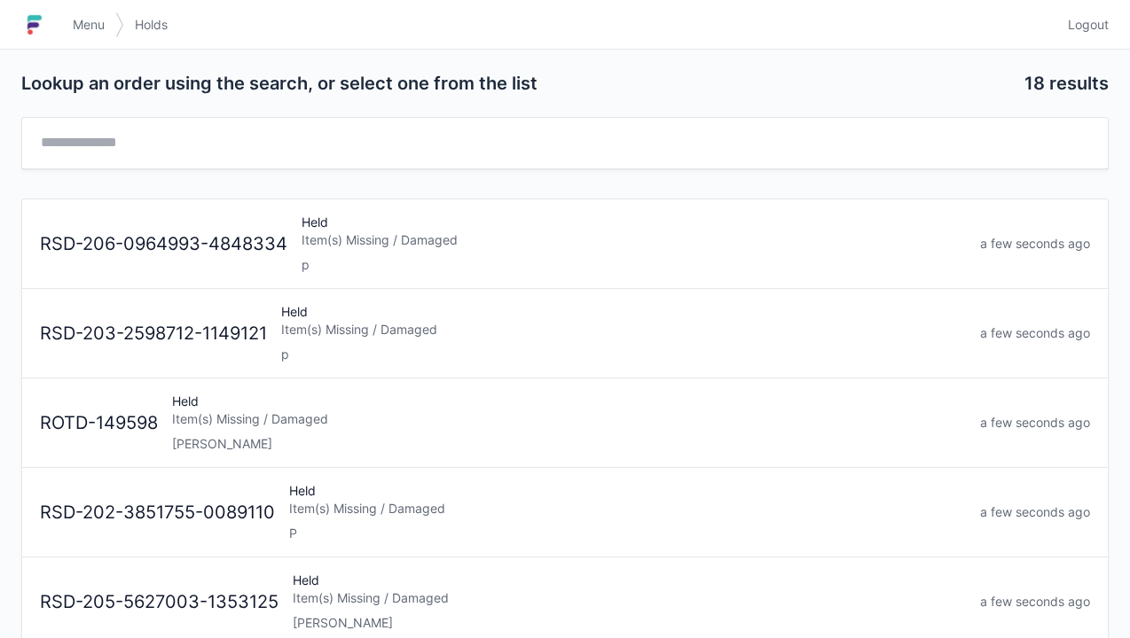
click at [577, 346] on div "p" at bounding box center [623, 355] width 684 height 18
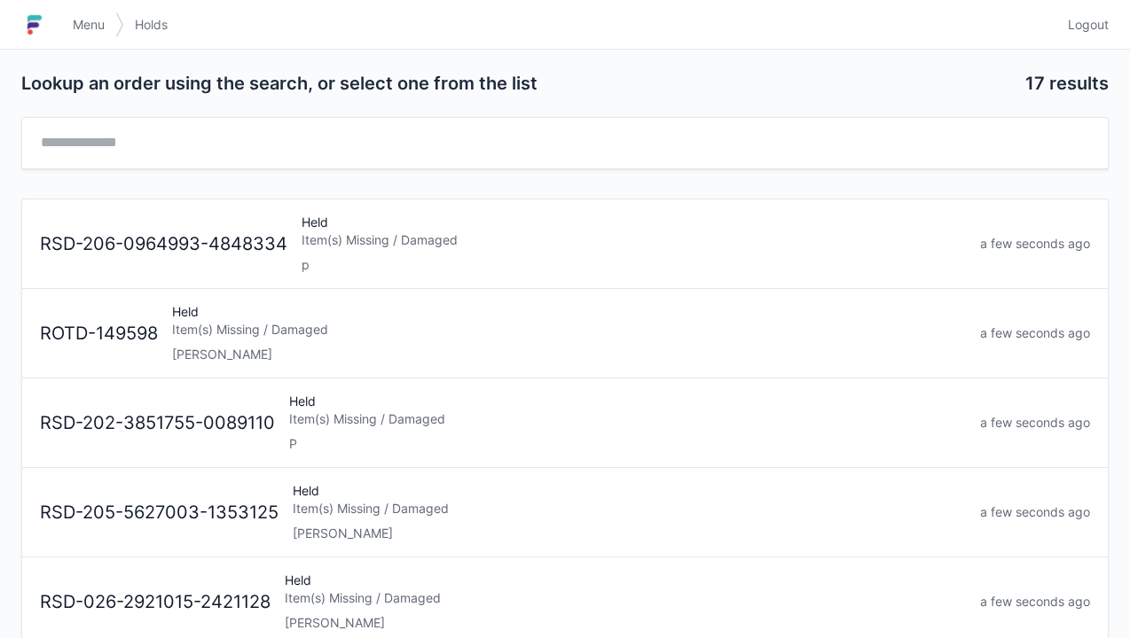
click at [722, 252] on div "Held Item(s) Missing / Damaged p" at bounding box center [633, 244] width 678 height 60
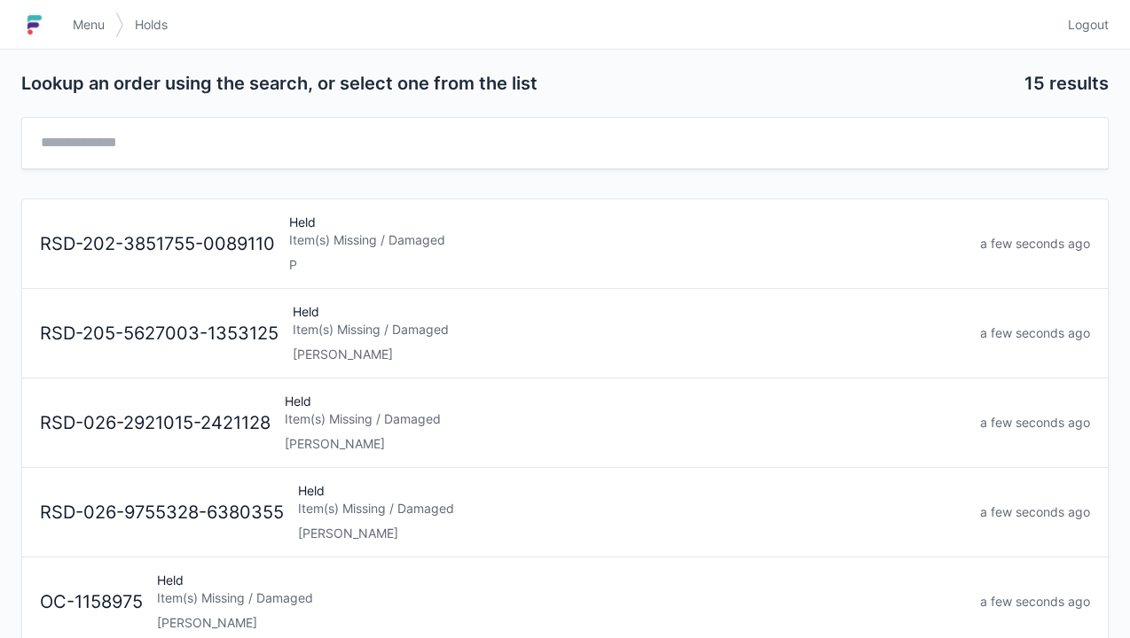
click at [69, 12] on link "Menu" at bounding box center [88, 25] width 53 height 32
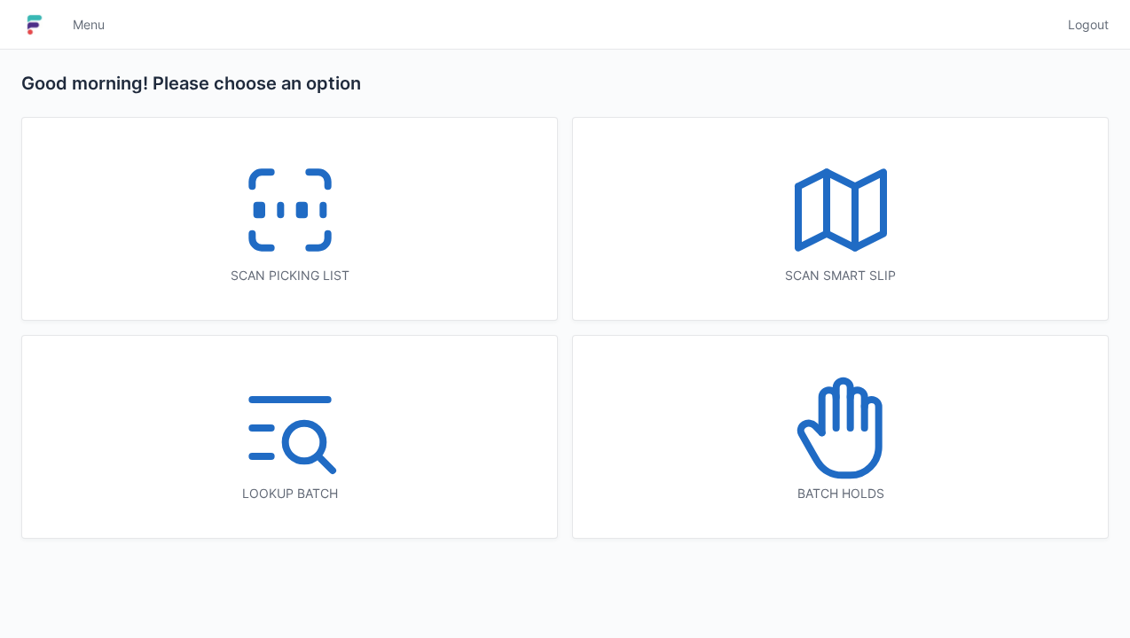
click at [300, 232] on icon at bounding box center [289, 209] width 113 height 113
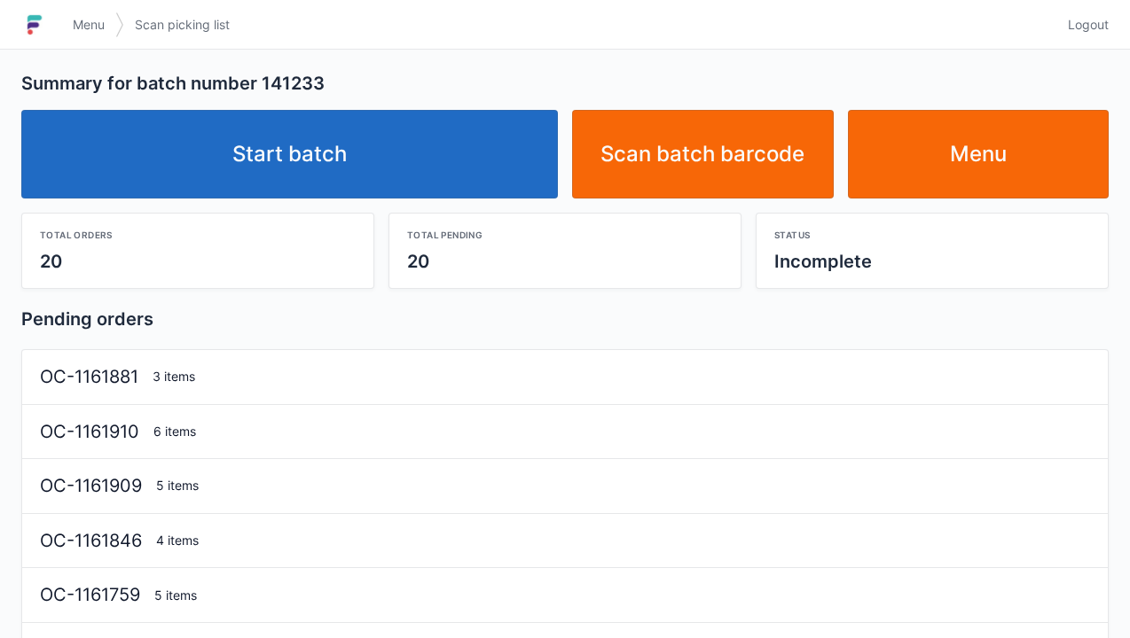
click at [427, 162] on link "Start batch" at bounding box center [289, 154] width 536 height 89
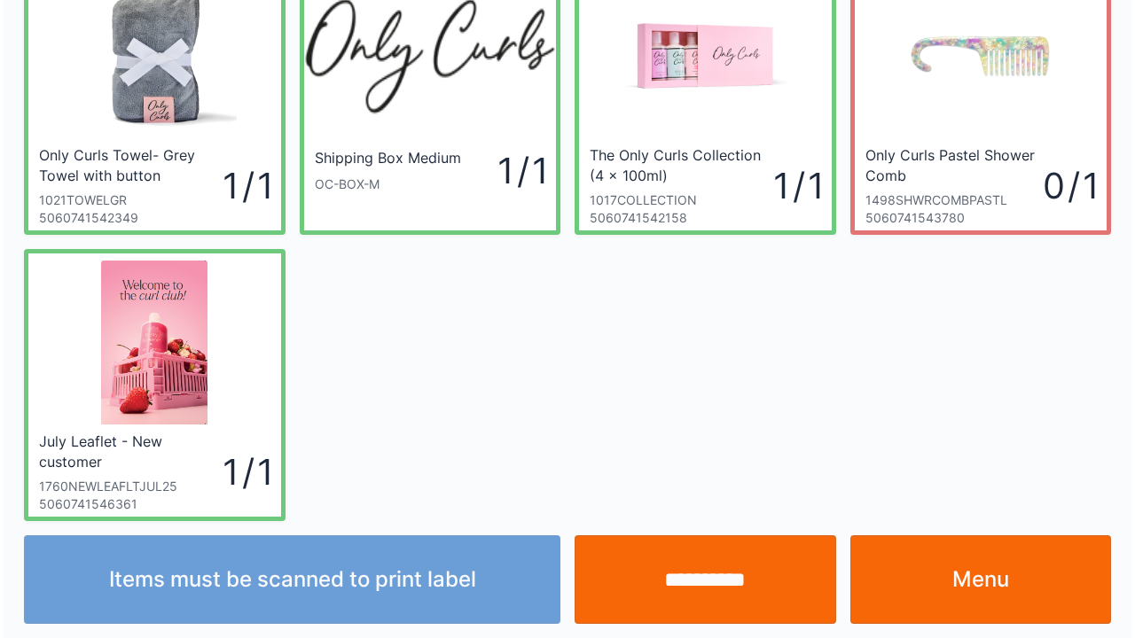
scroll to position [103, 0]
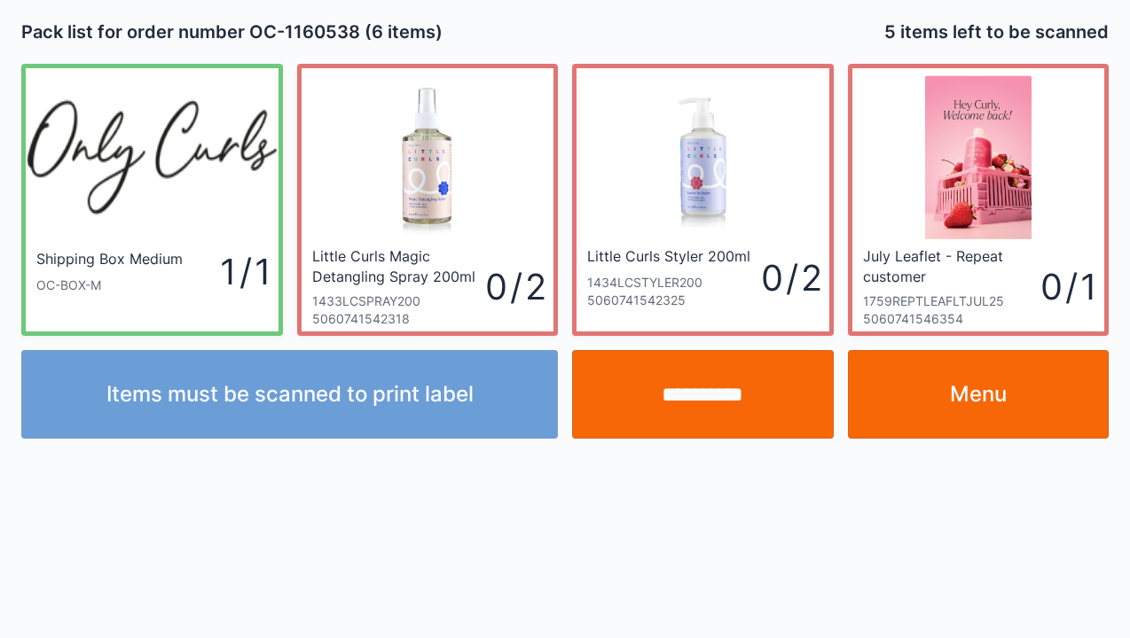
click at [732, 433] on input "**********" at bounding box center [703, 394] width 262 height 89
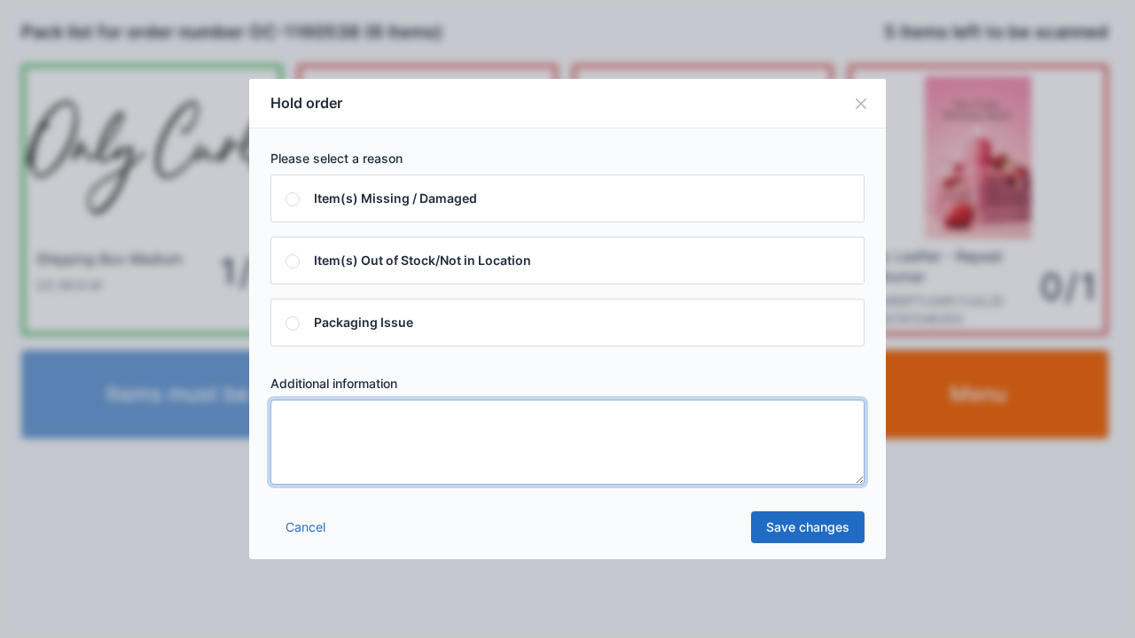
click at [447, 434] on textarea at bounding box center [567, 442] width 594 height 85
type textarea "*"
click at [819, 522] on link "Save changes" at bounding box center [807, 528] width 113 height 32
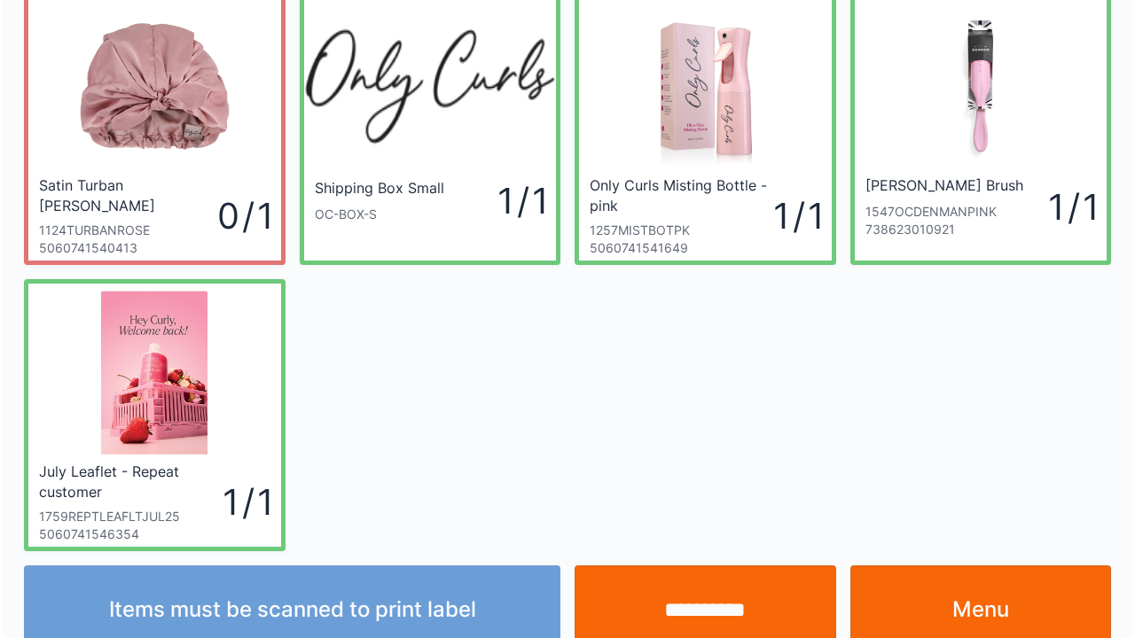
scroll to position [103, 0]
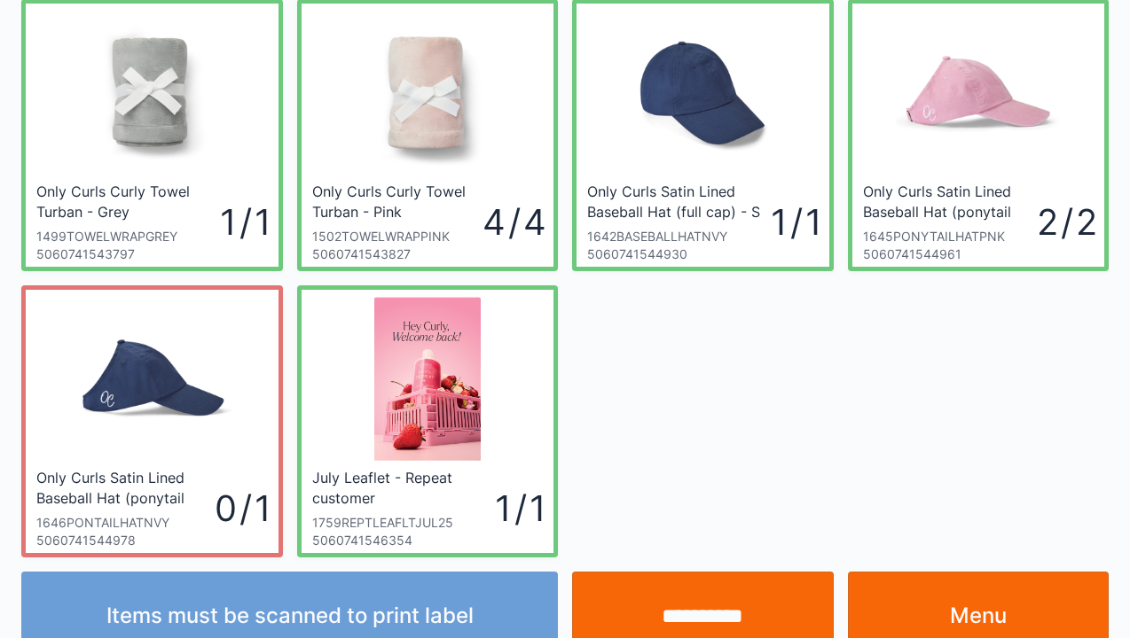
scroll to position [355, 0]
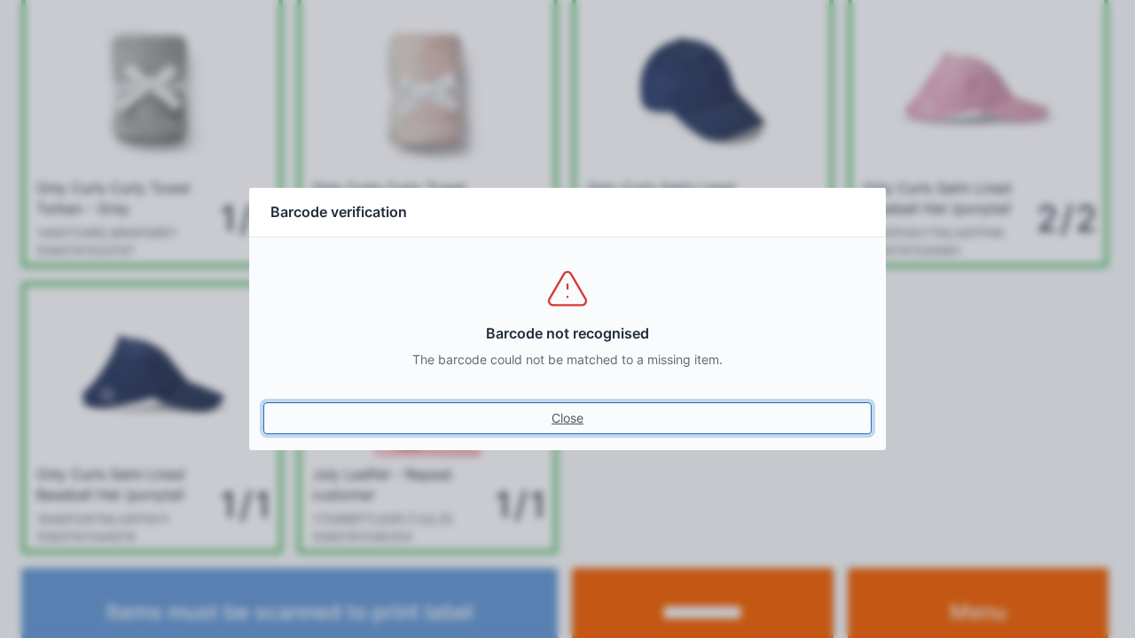
click at [588, 429] on link "Close" at bounding box center [567, 419] width 608 height 32
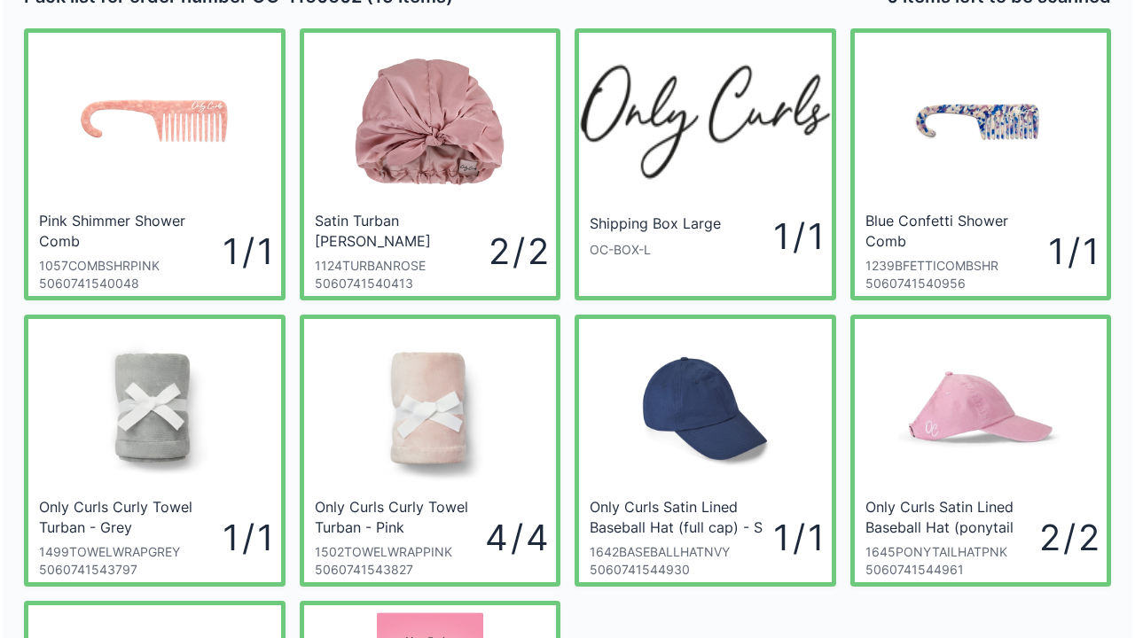
scroll to position [71, 0]
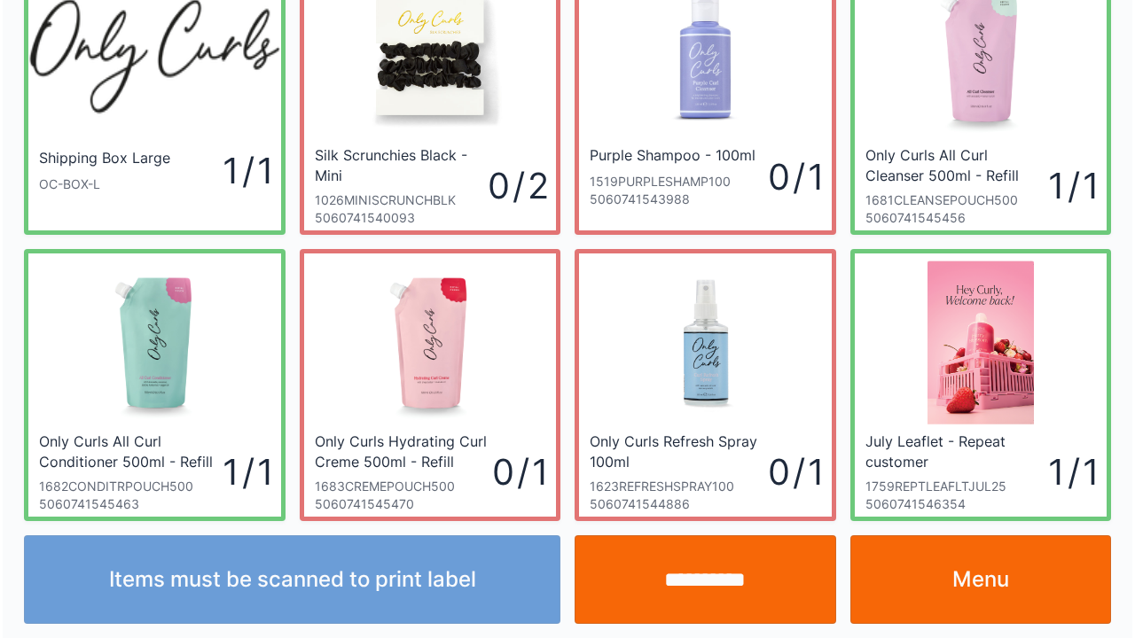
scroll to position [103, 0]
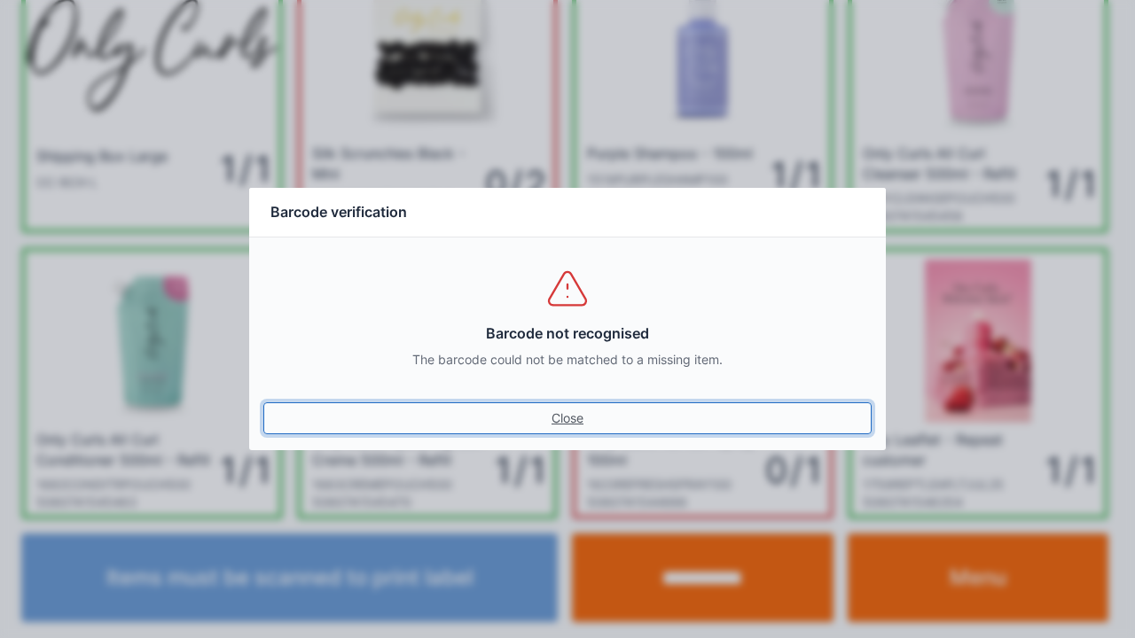
click at [565, 420] on link "Close" at bounding box center [567, 419] width 608 height 32
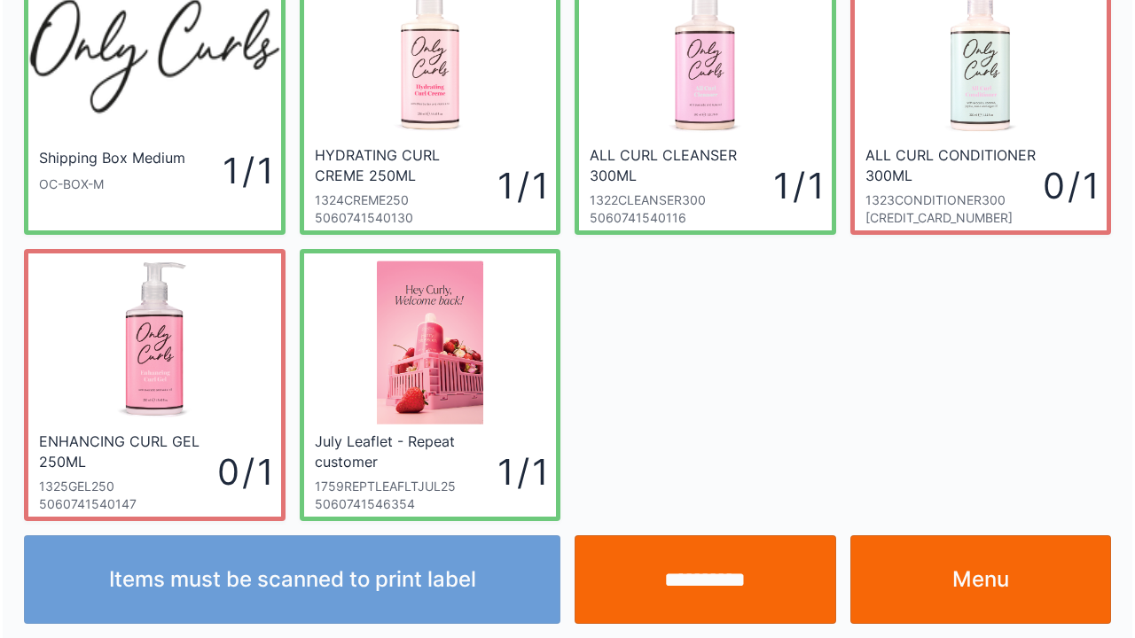
scroll to position [103, 0]
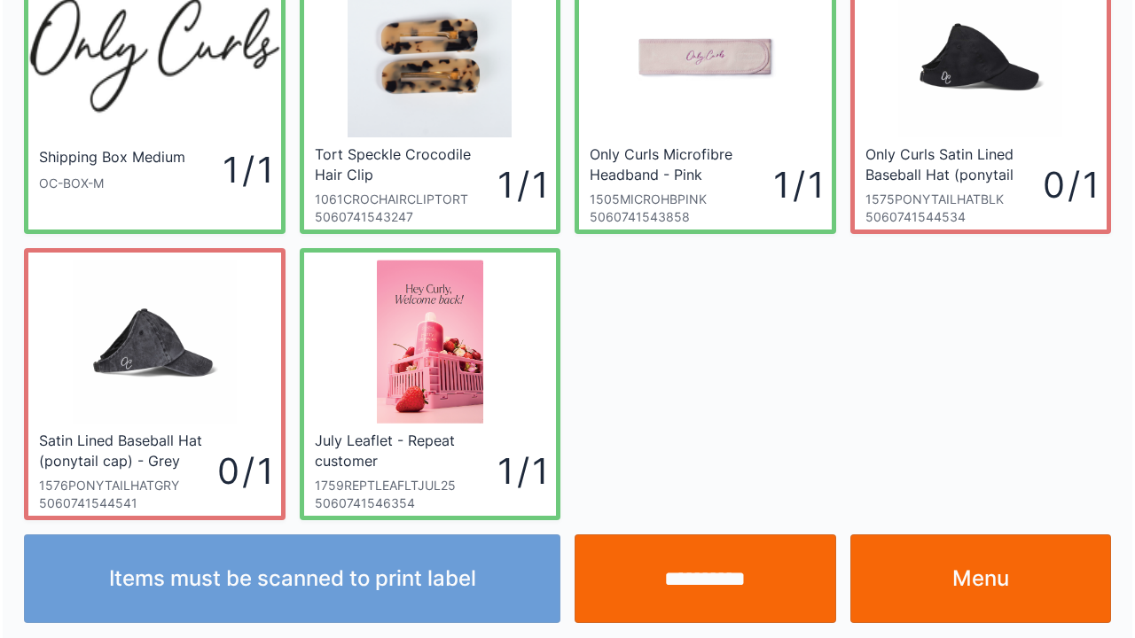
scroll to position [103, 0]
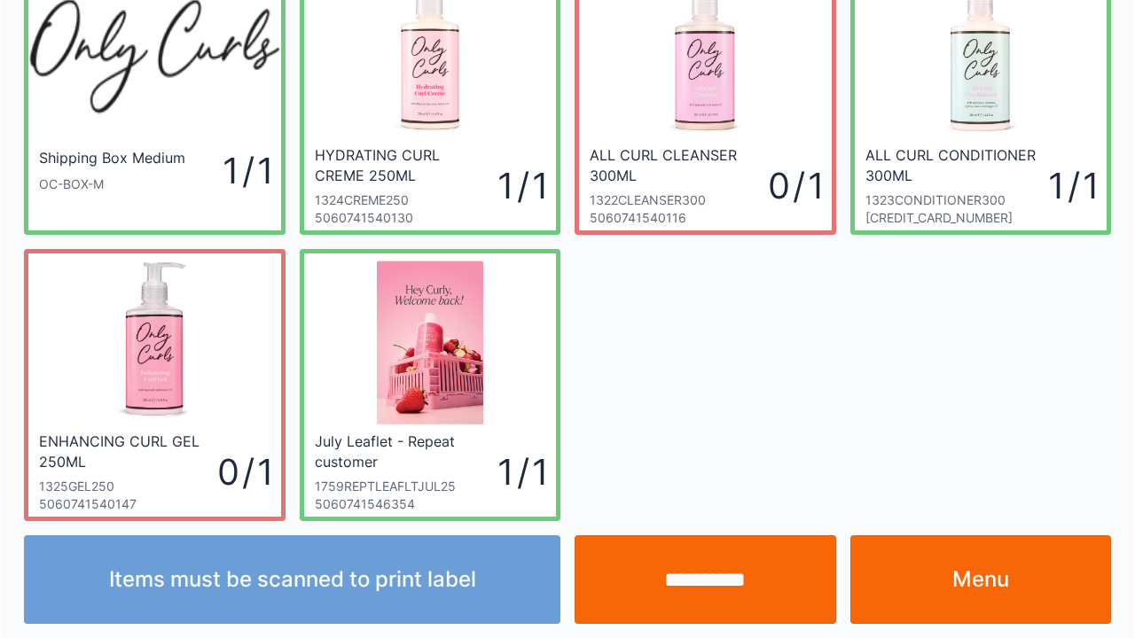
scroll to position [103, 0]
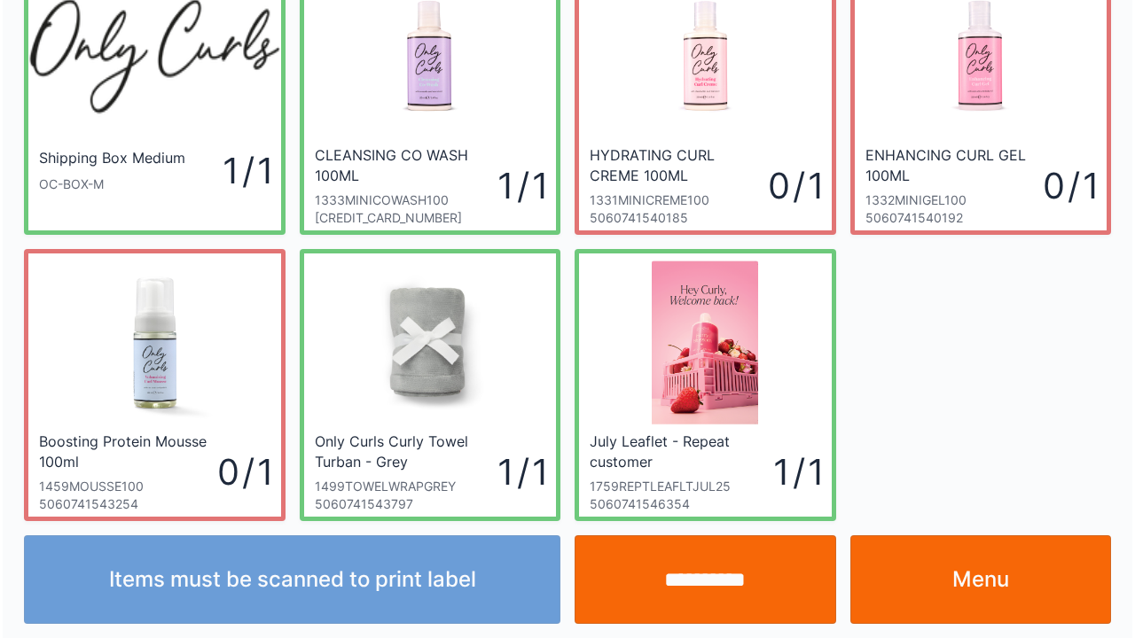
scroll to position [103, 0]
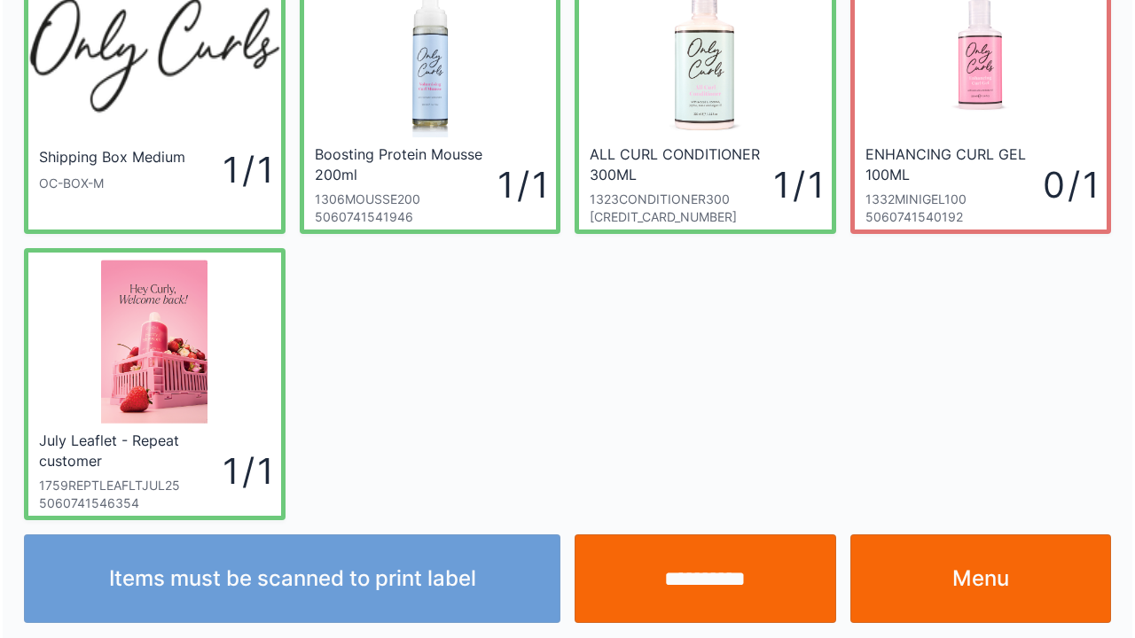
scroll to position [103, 0]
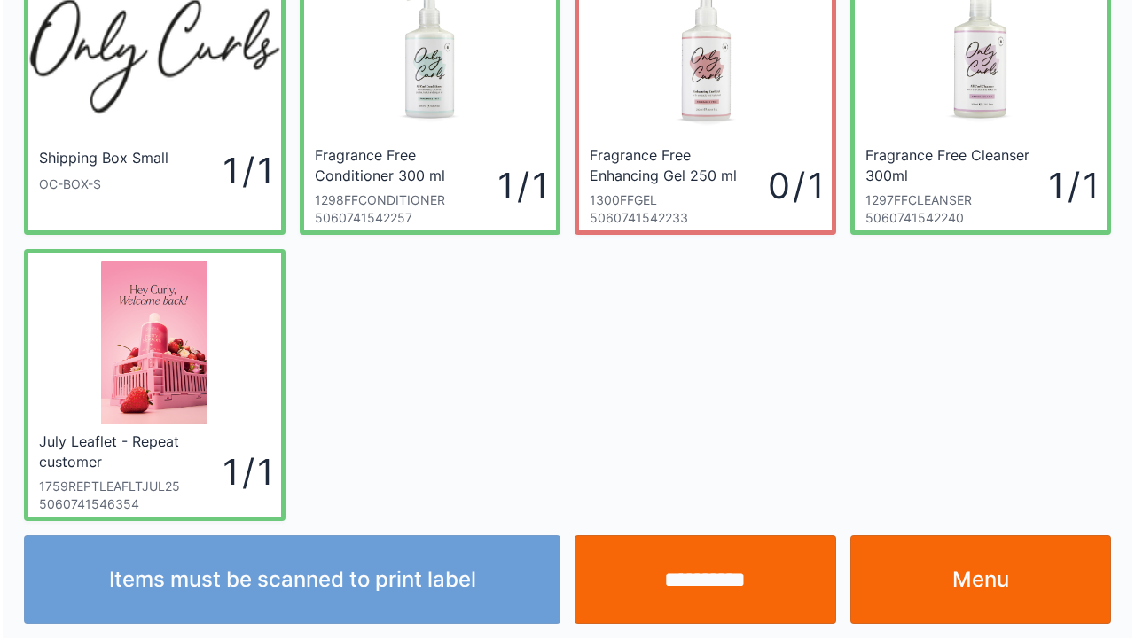
scroll to position [103, 0]
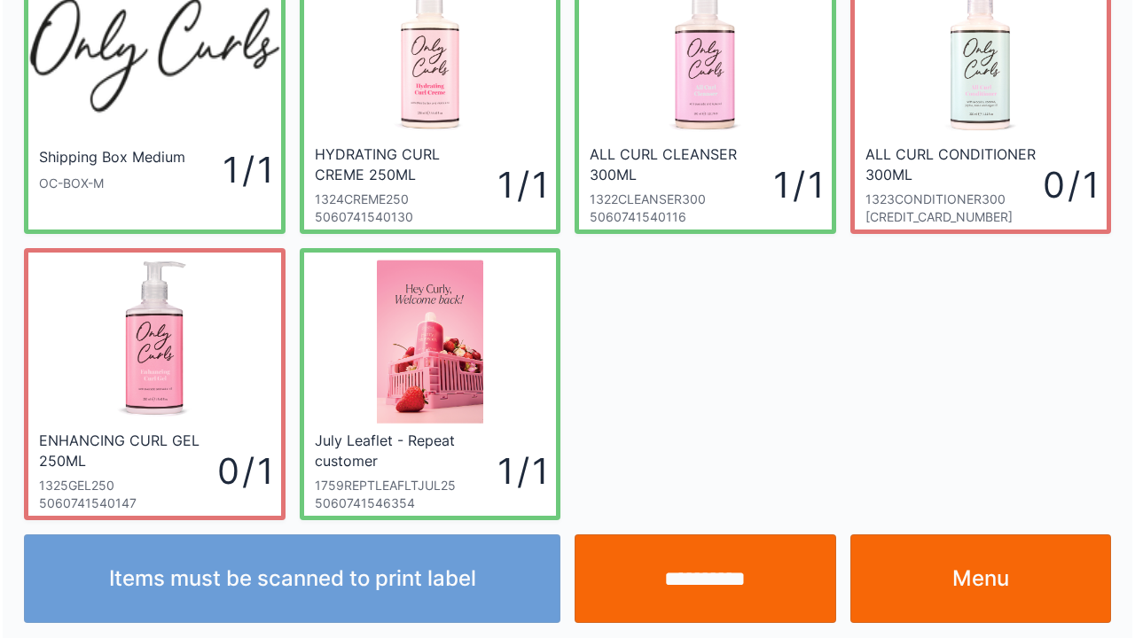
scroll to position [103, 0]
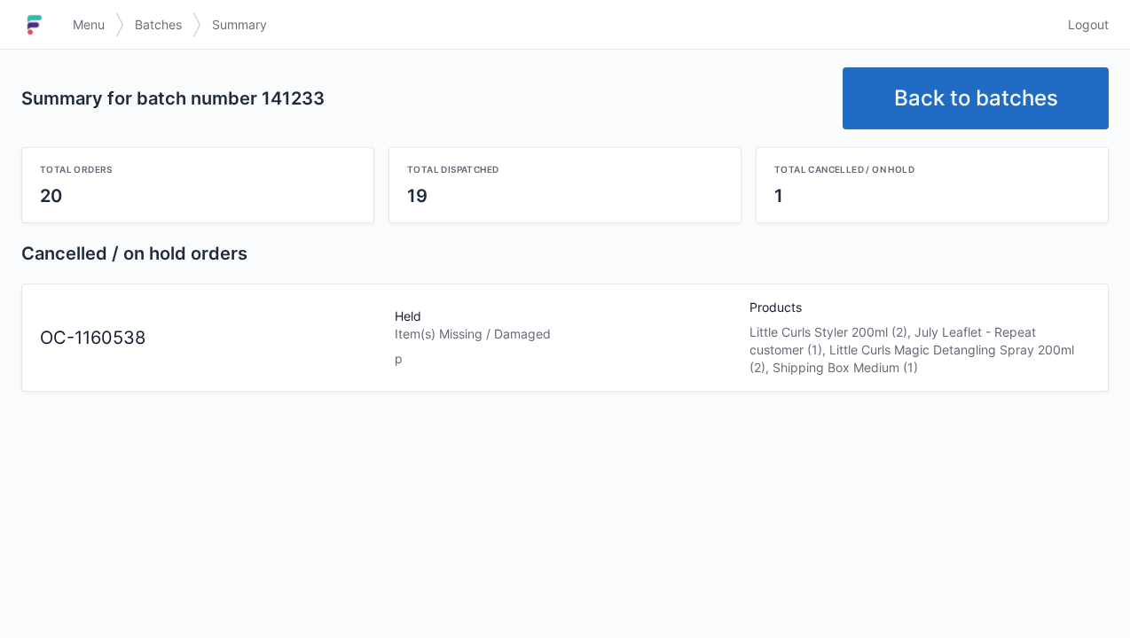
click at [71, 25] on link "Menu" at bounding box center [88, 25] width 53 height 32
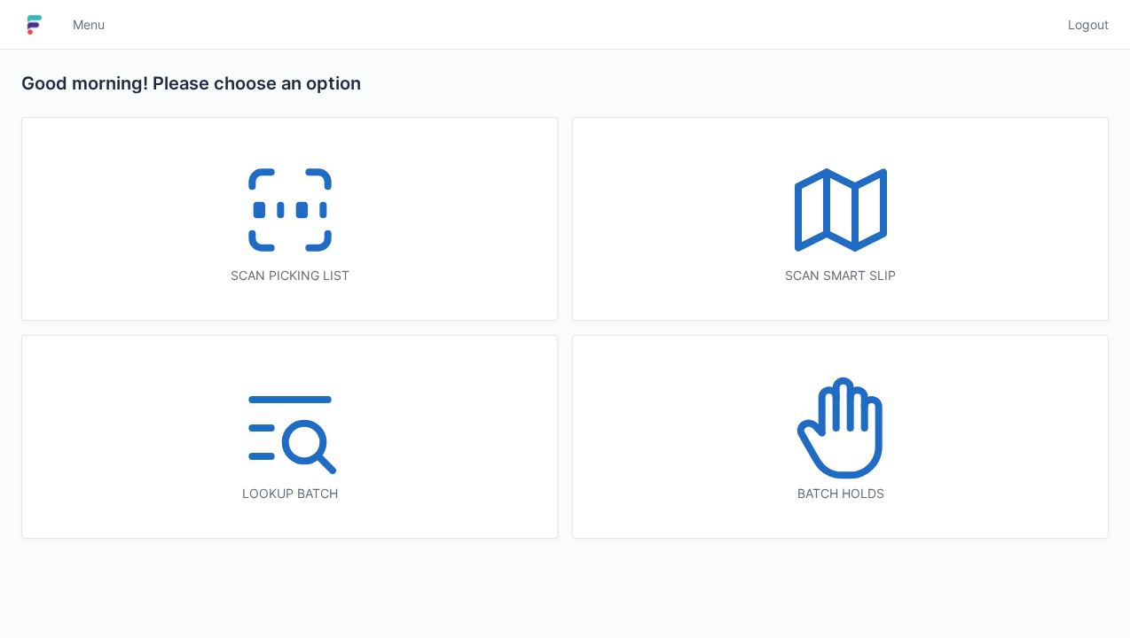
click at [894, 455] on icon at bounding box center [840, 427] width 113 height 113
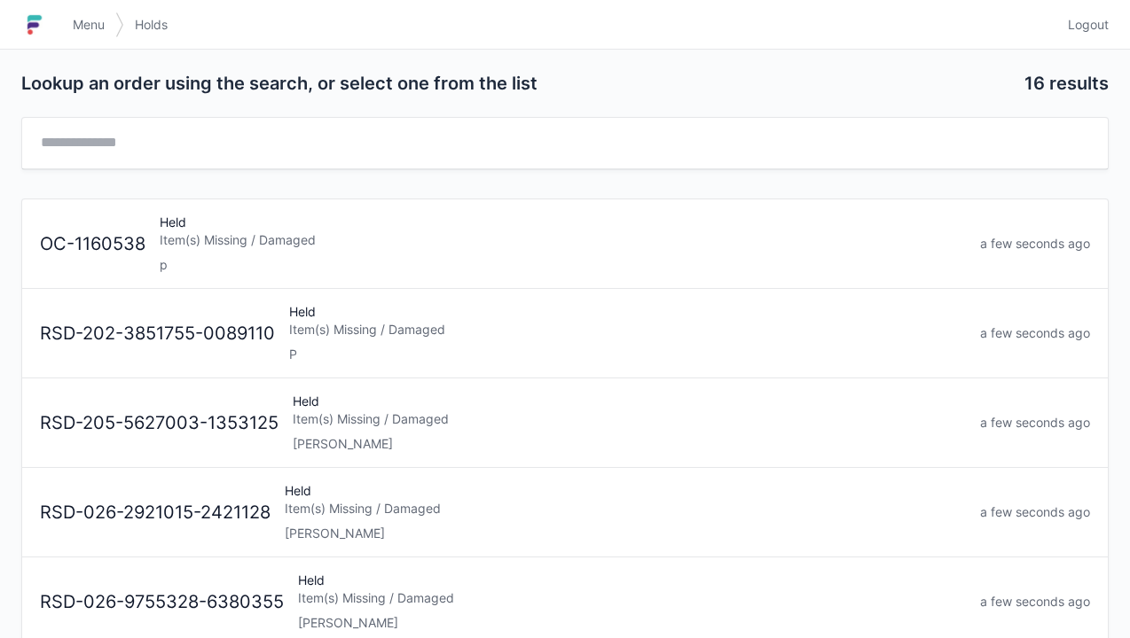
click at [581, 246] on div "Item(s) Missing / Damaged" at bounding box center [563, 240] width 806 height 18
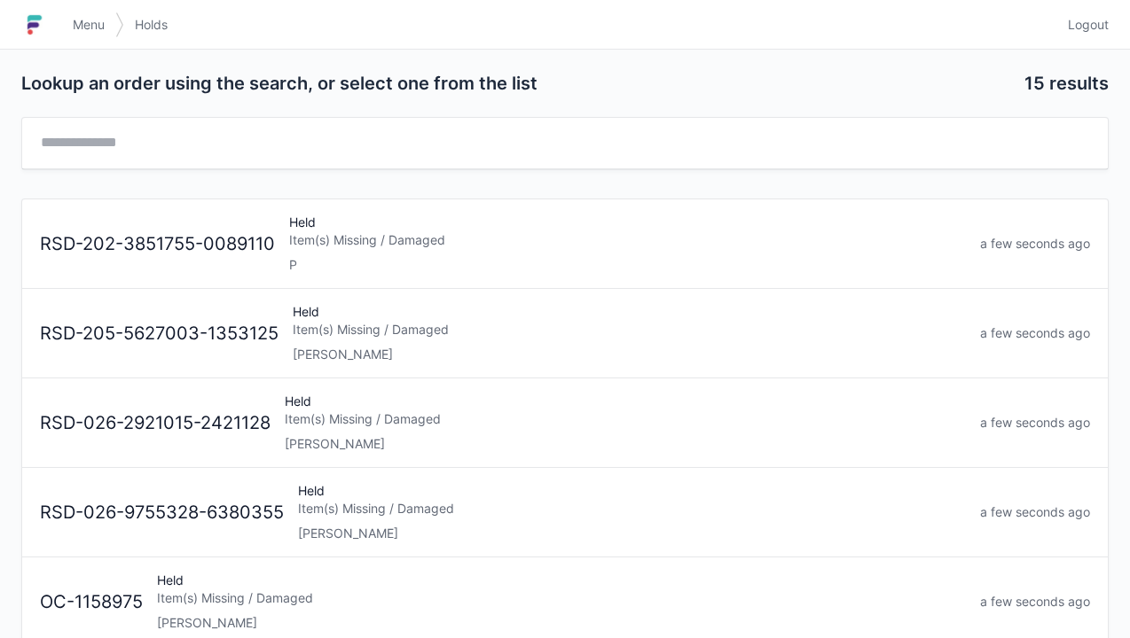
click at [576, 233] on div "Item(s) Missing / Damaged" at bounding box center [627, 240] width 676 height 18
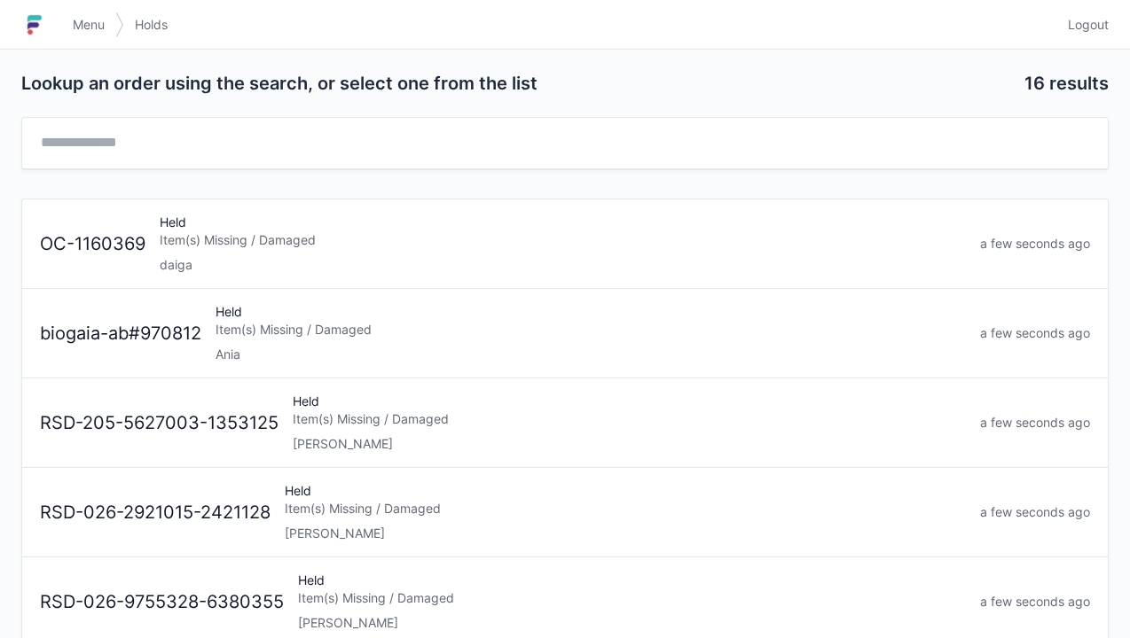
click at [87, 28] on span "Menu" at bounding box center [89, 25] width 32 height 18
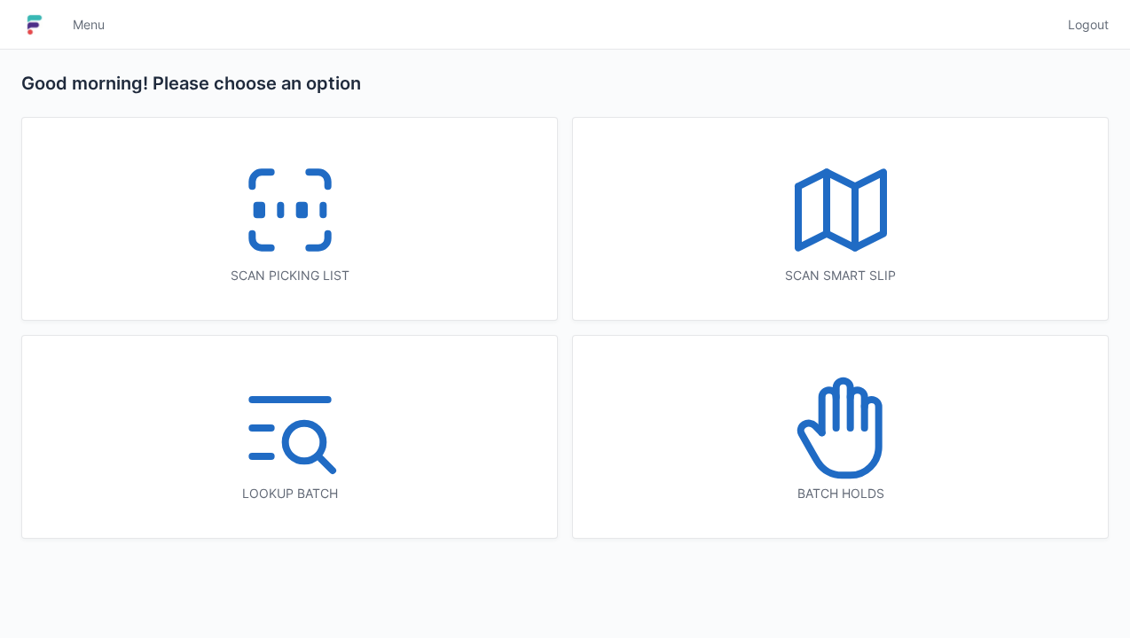
click at [256, 211] on rect at bounding box center [258, 211] width 4 height 10
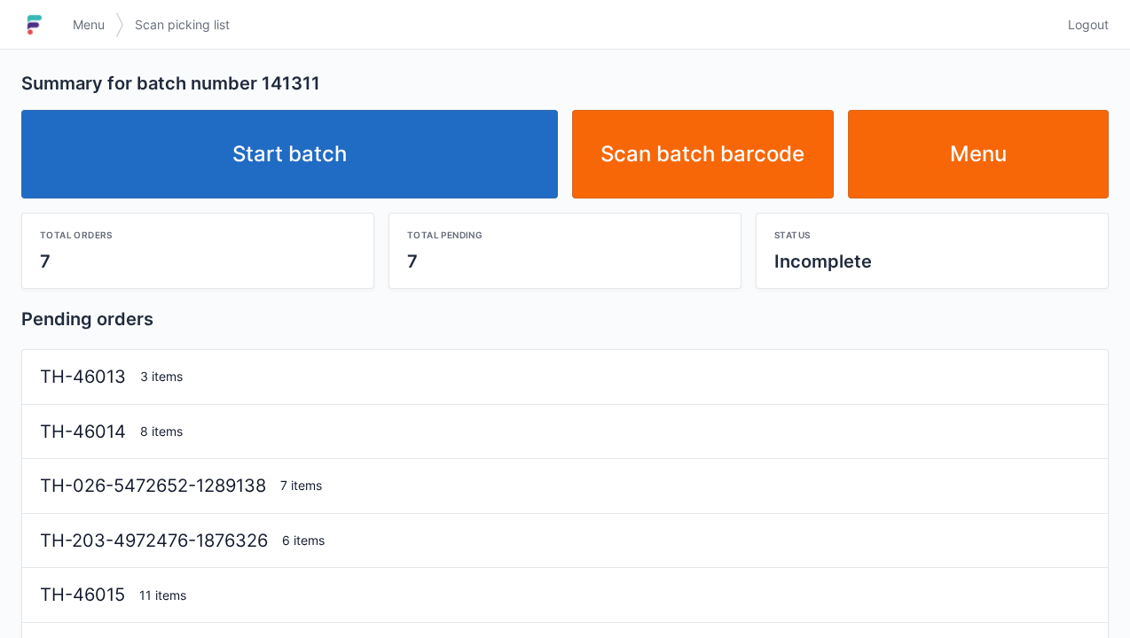
click at [402, 186] on link "Start batch" at bounding box center [289, 154] width 536 height 89
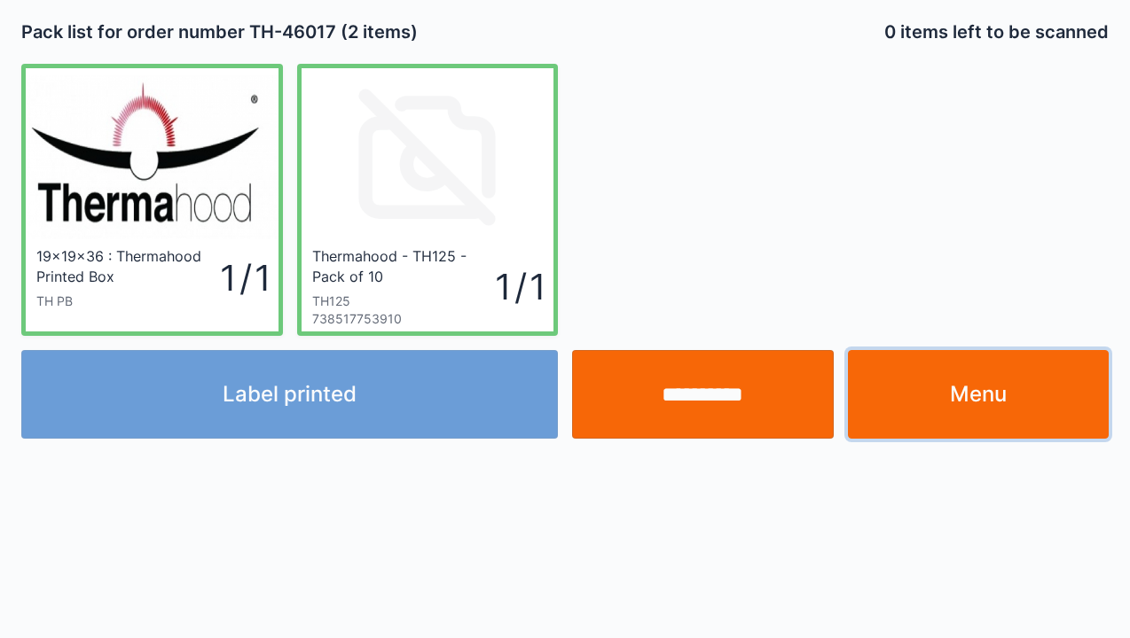
click at [948, 410] on link "Menu" at bounding box center [979, 394] width 262 height 89
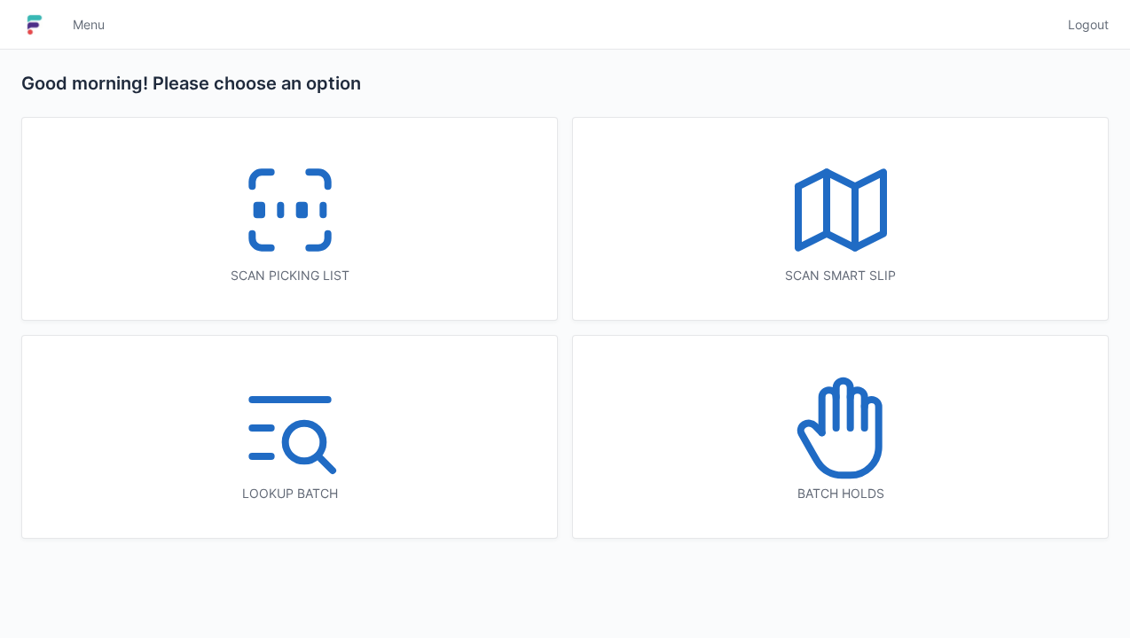
click at [359, 238] on div "Scan picking list" at bounding box center [289, 219] width 535 height 202
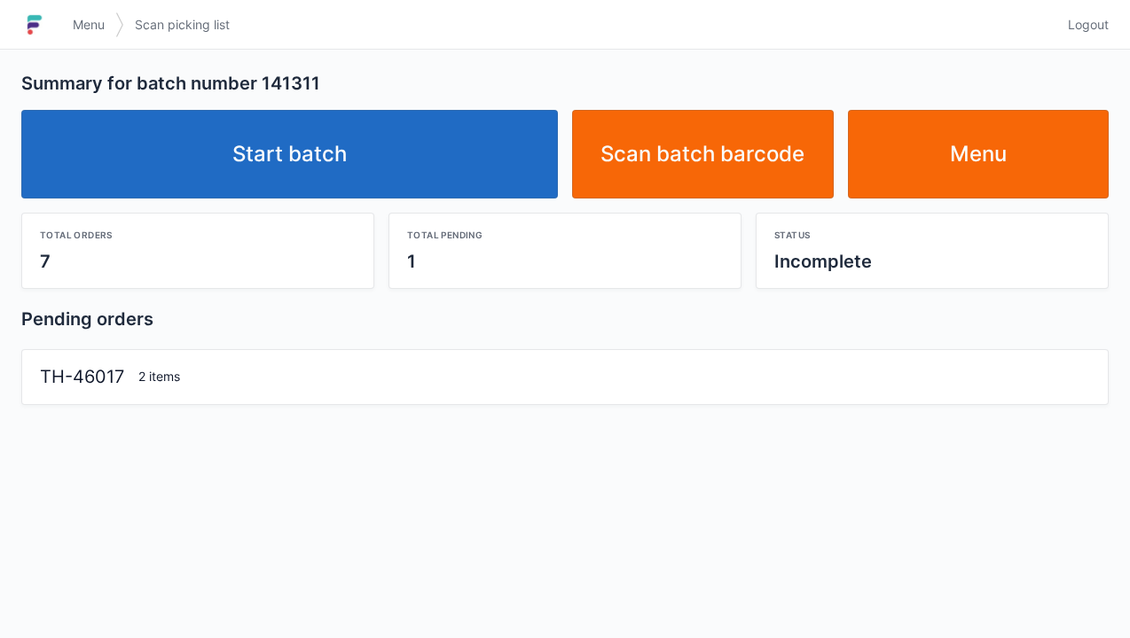
click at [390, 178] on link "Start batch" at bounding box center [289, 154] width 536 height 89
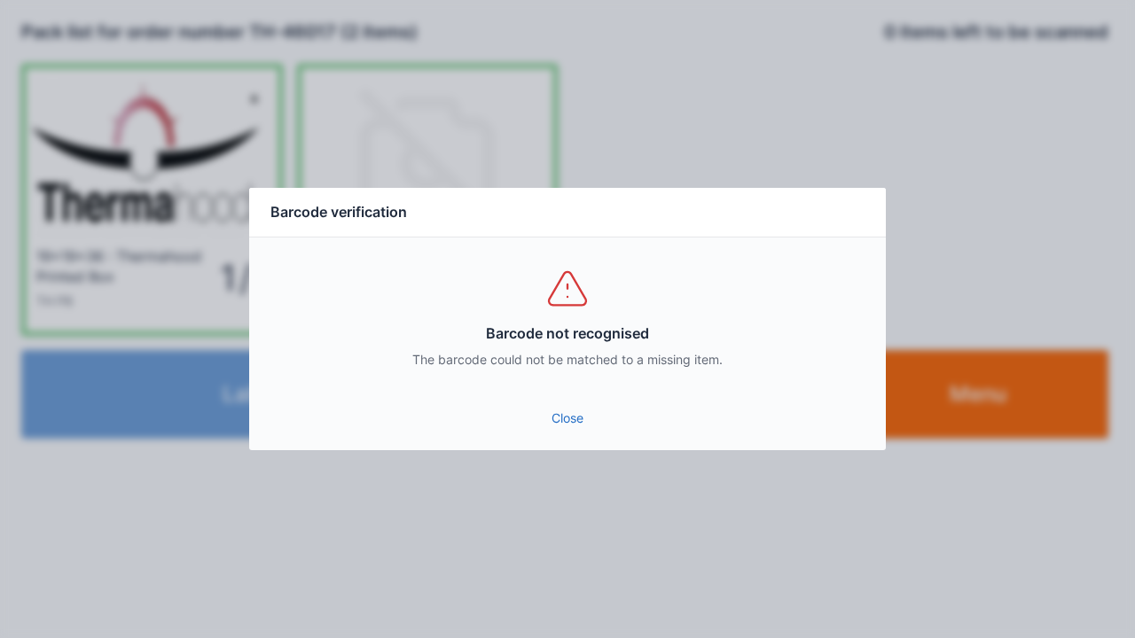
click at [589, 433] on link "Close" at bounding box center [567, 419] width 608 height 32
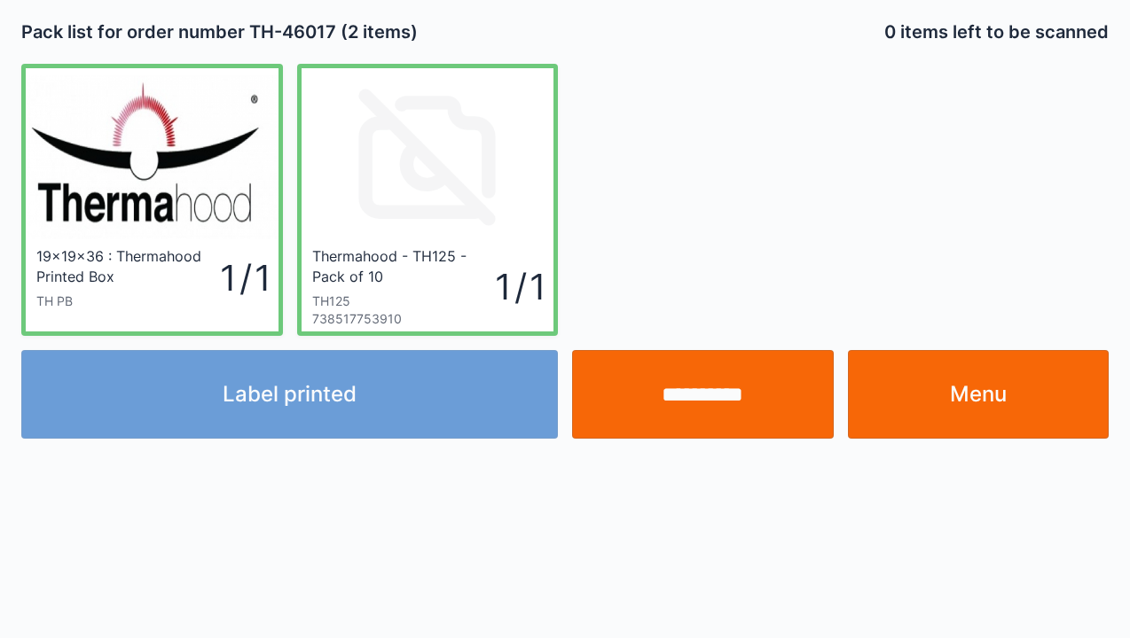
click at [925, 434] on link "Menu" at bounding box center [979, 394] width 262 height 89
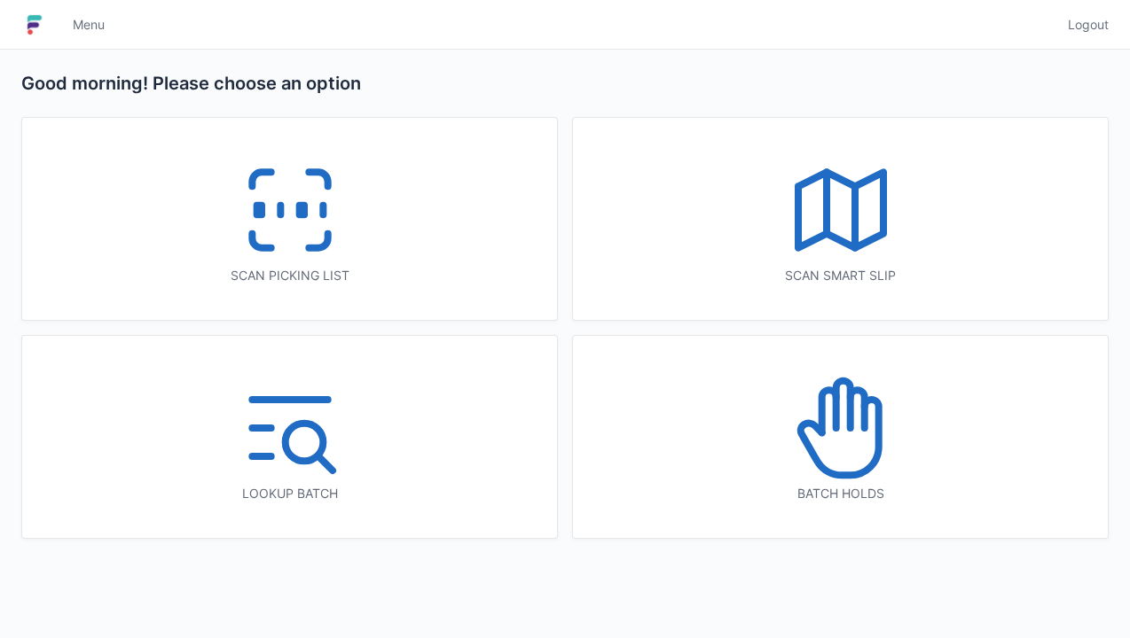
click at [247, 233] on icon at bounding box center [289, 209] width 113 height 113
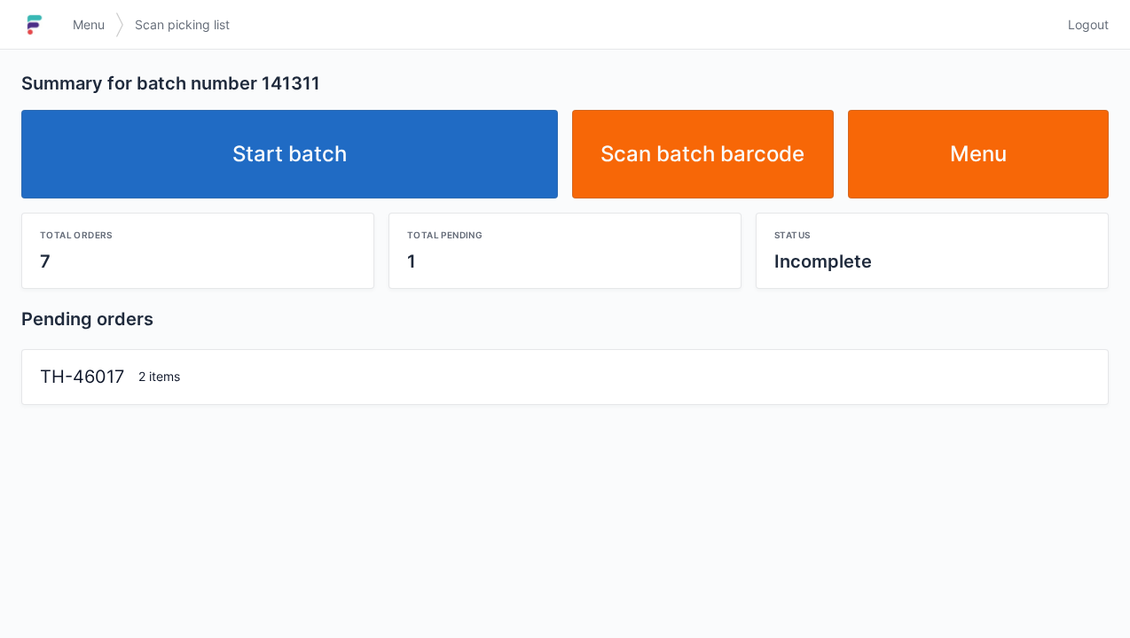
click at [418, 188] on link "Start batch" at bounding box center [289, 154] width 536 height 89
